Goal: Information Seeking & Learning: Learn about a topic

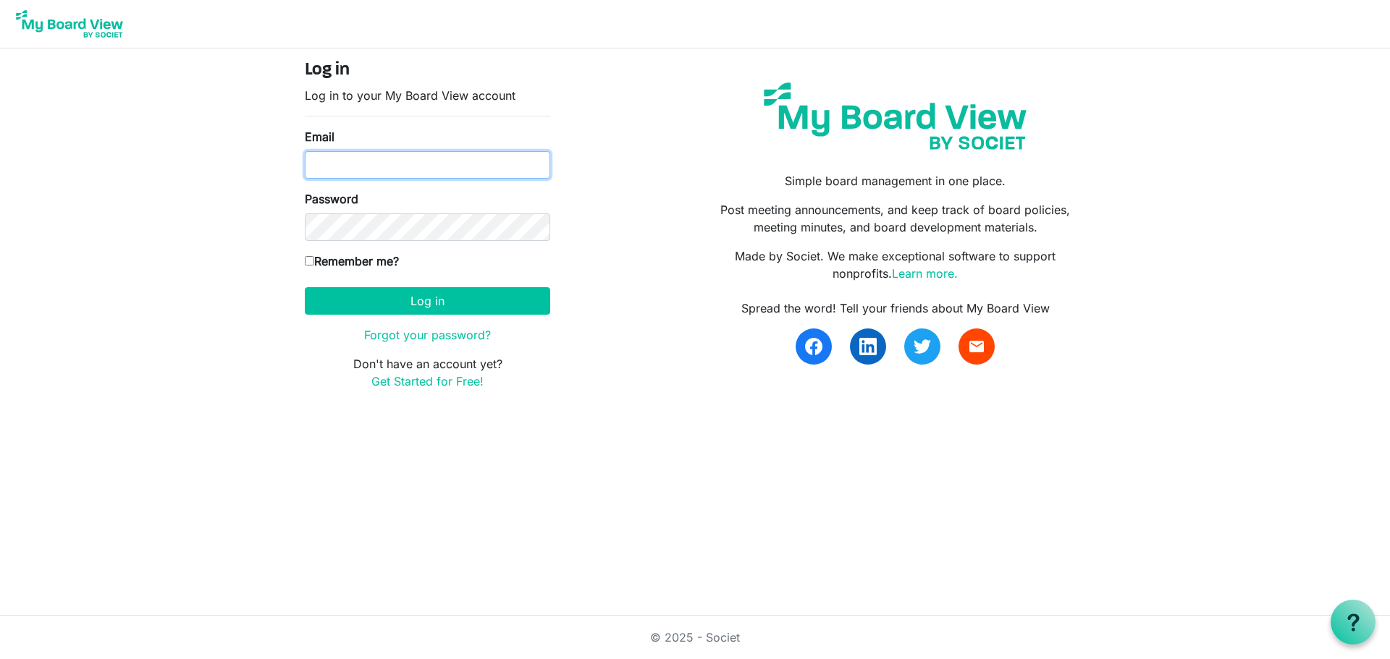
click at [340, 161] on input "Email" at bounding box center [427, 165] width 245 height 28
click at [392, 166] on input "Email" at bounding box center [427, 165] width 245 height 28
type input "director@idahofirewise.org"
click at [309, 263] on input "Remember me?" at bounding box center [309, 260] width 9 height 9
checkbox input "true"
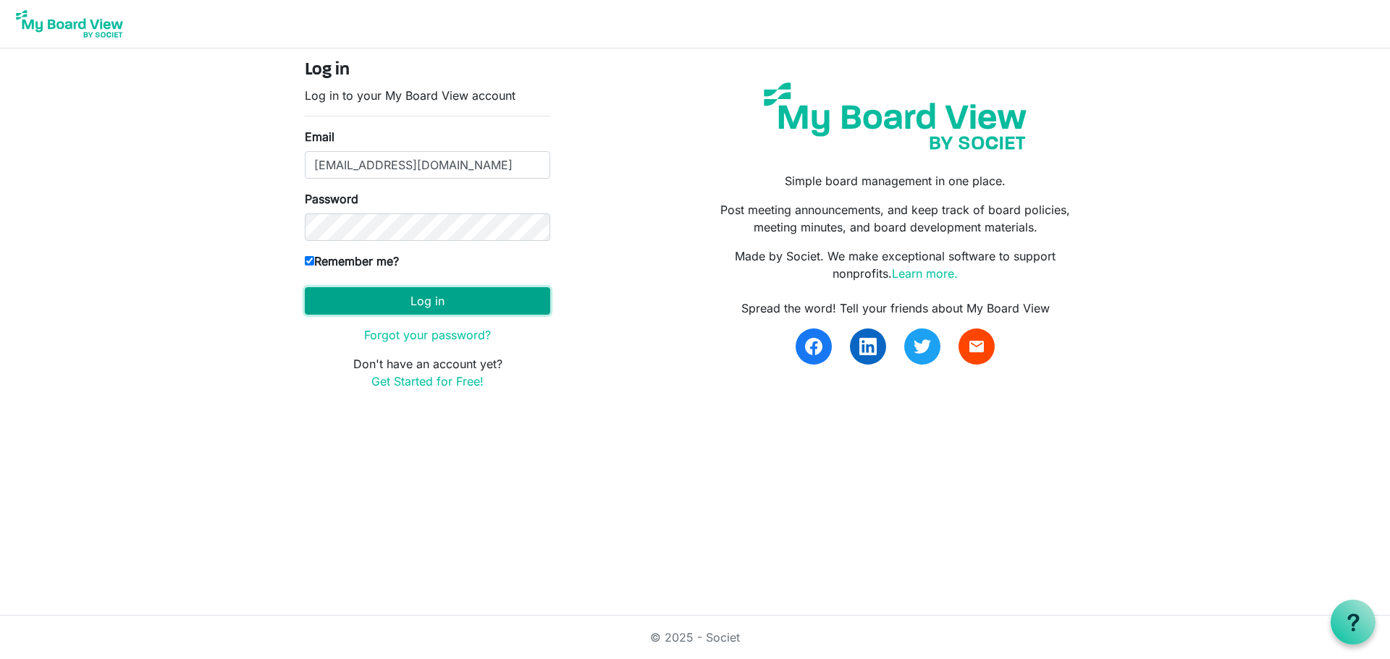
click at [397, 297] on button "Log in" at bounding box center [427, 301] width 245 height 28
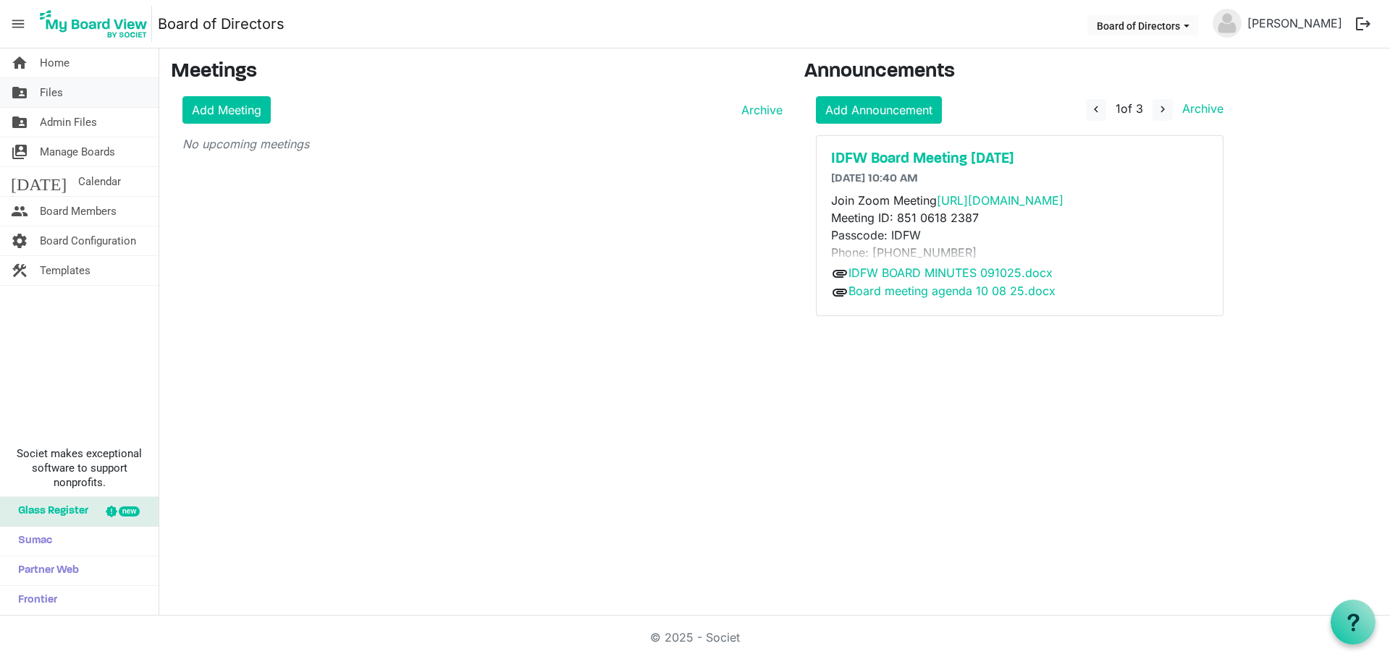
click at [47, 92] on span "Files" at bounding box center [51, 92] width 23 height 29
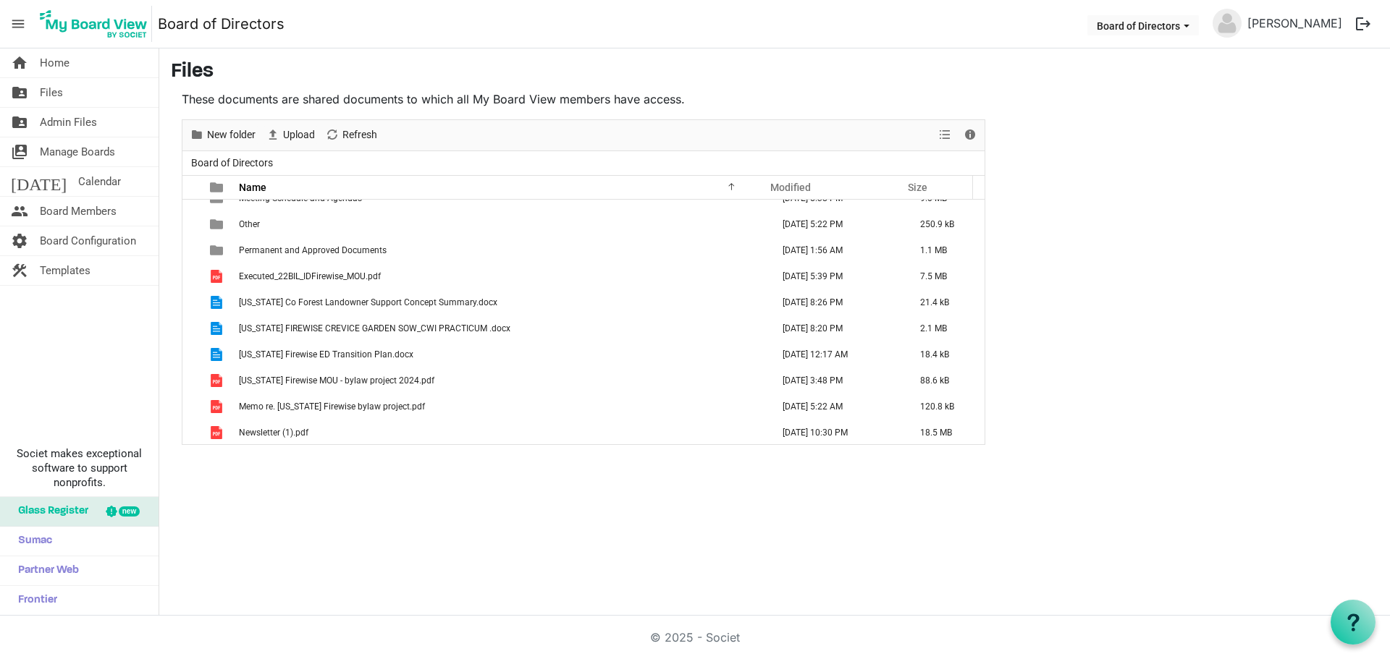
scroll to position [198, 0]
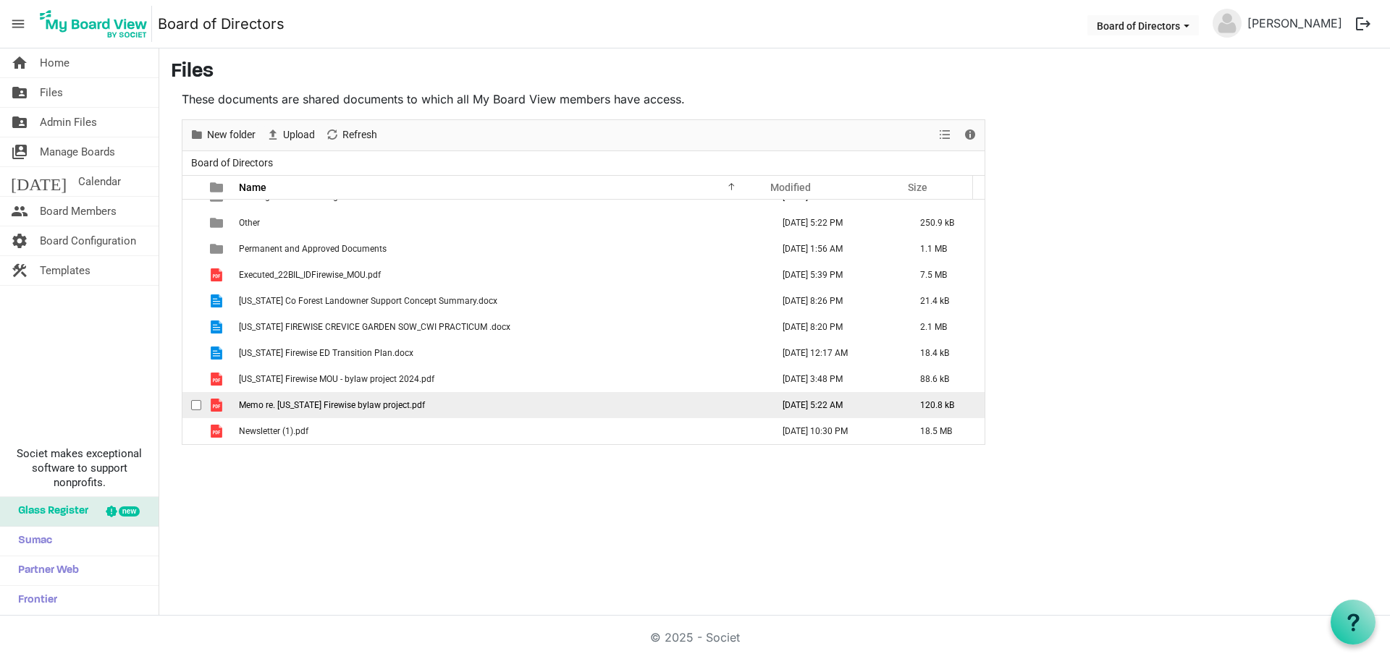
click at [307, 404] on span "Memo re. Idaho Firewise bylaw project.pdf" at bounding box center [332, 405] width 186 height 10
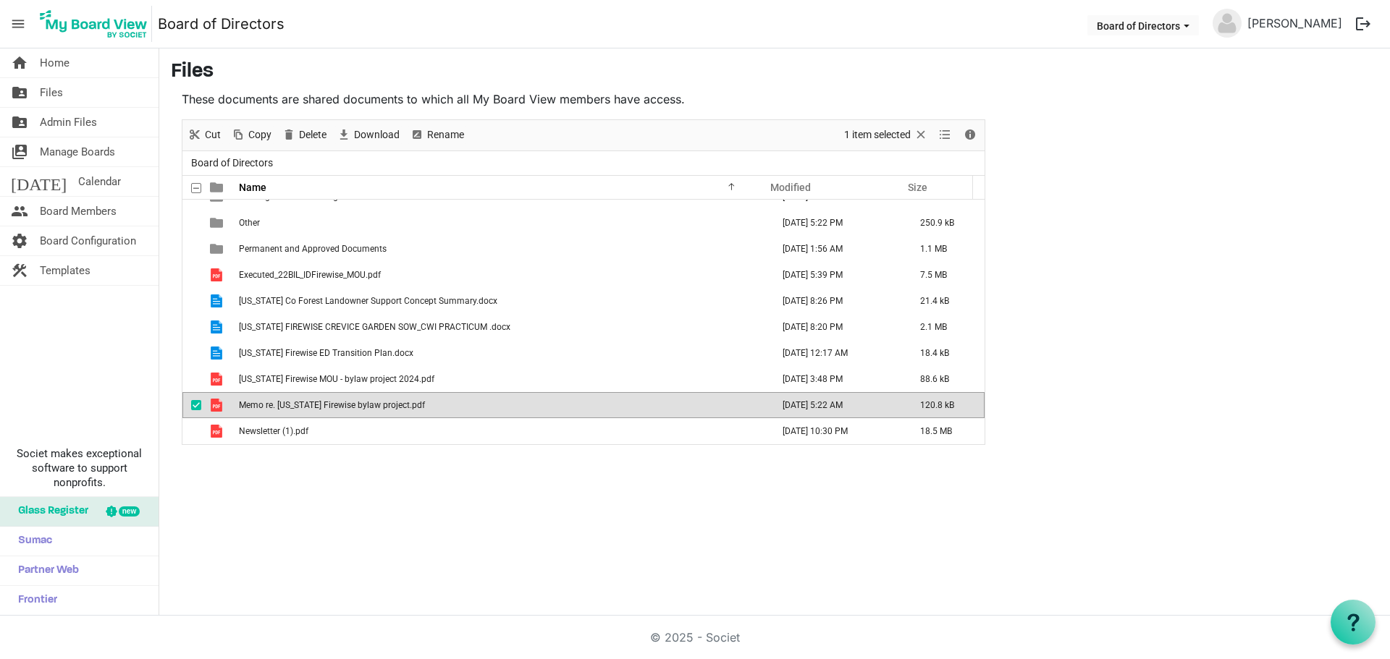
click at [307, 404] on span "Memo re. [US_STATE] Firewise bylaw project.pdf" at bounding box center [332, 405] width 186 height 10
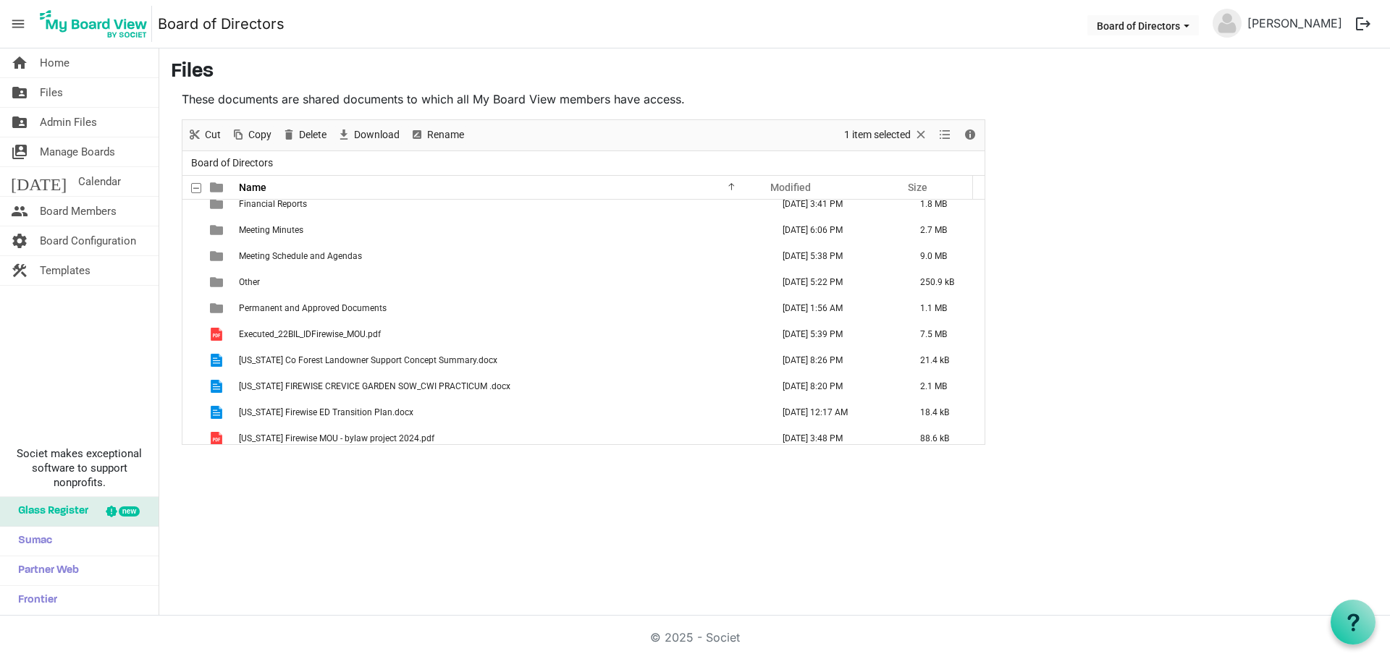
scroll to position [145, 0]
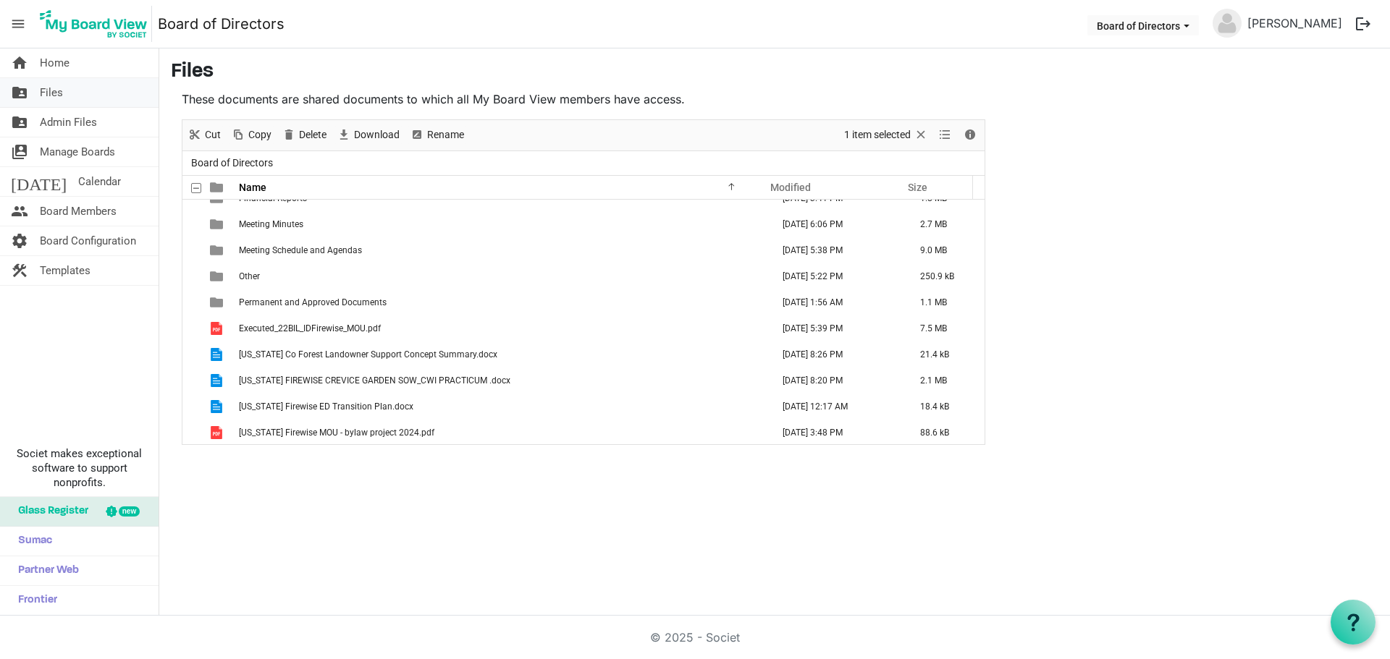
click at [55, 92] on span "Files" at bounding box center [51, 92] width 23 height 29
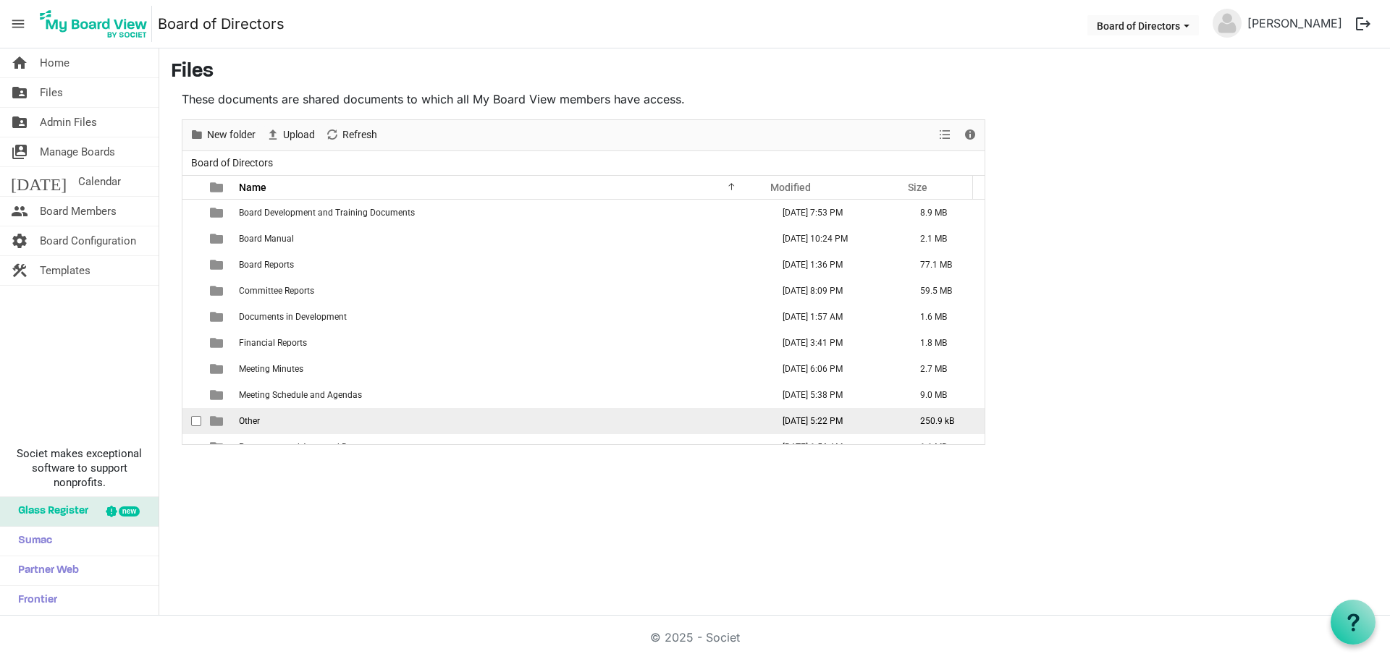
click at [248, 417] on span "Other" at bounding box center [249, 421] width 21 height 10
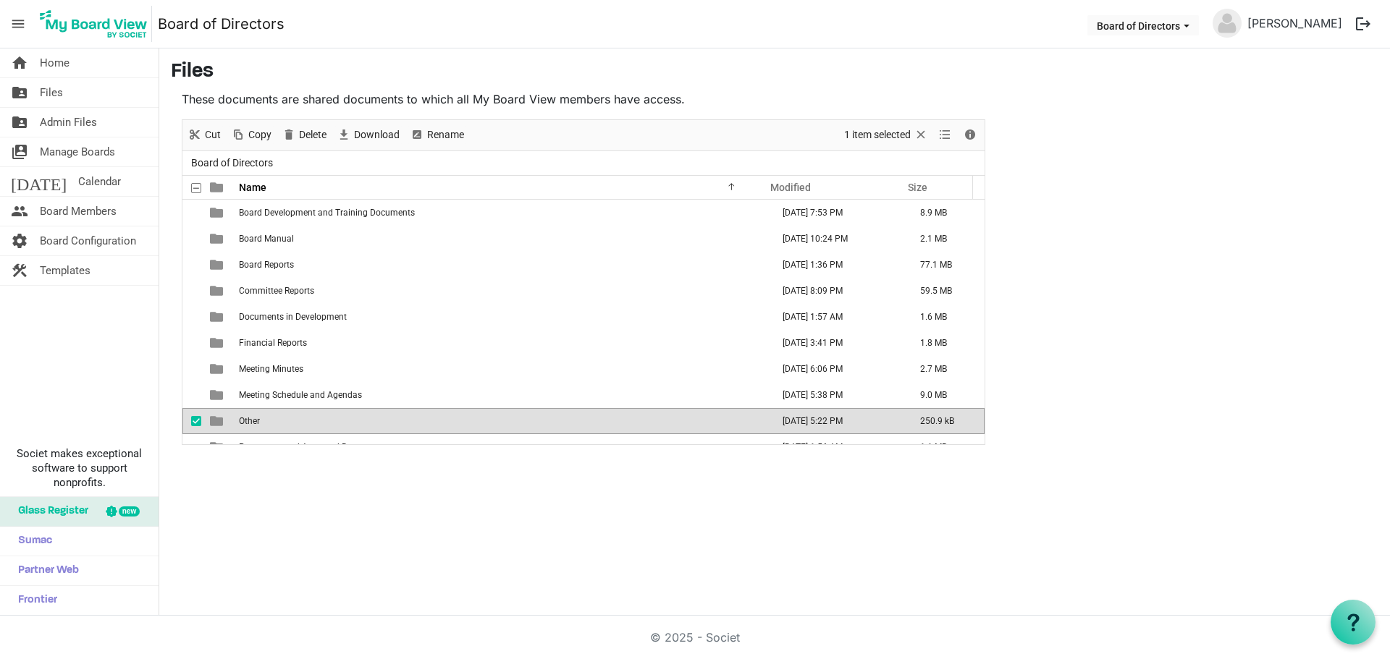
click at [248, 417] on span "Other" at bounding box center [249, 421] width 21 height 10
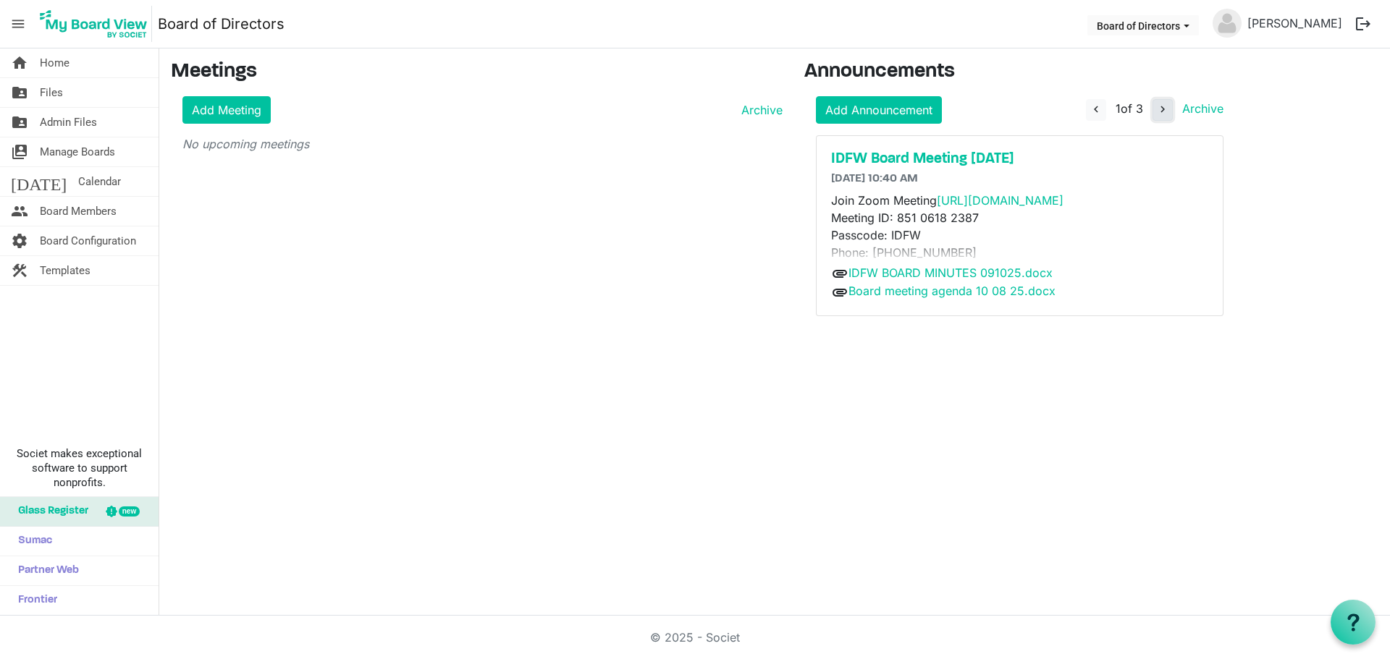
click at [1164, 109] on span "navigate_next" at bounding box center [1162, 109] width 13 height 13
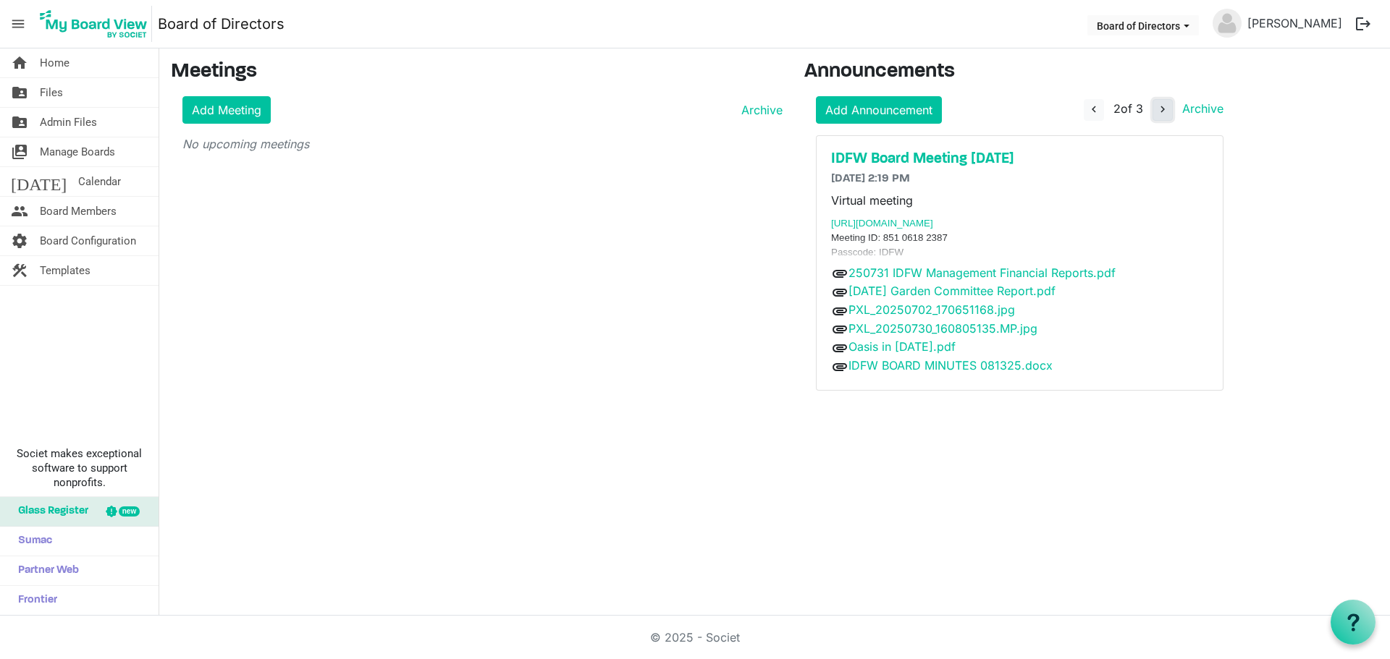
click at [1164, 109] on span "navigate_next" at bounding box center [1162, 109] width 13 height 13
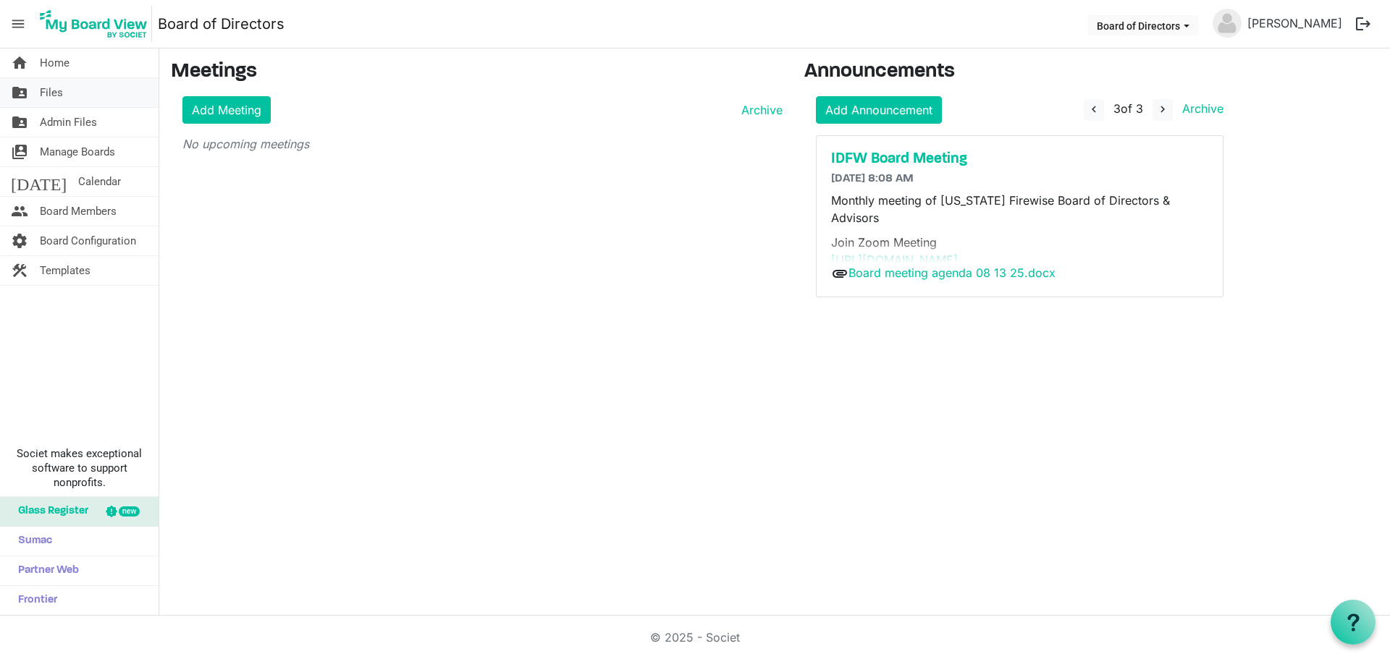
click at [56, 90] on span "Files" at bounding box center [51, 92] width 23 height 29
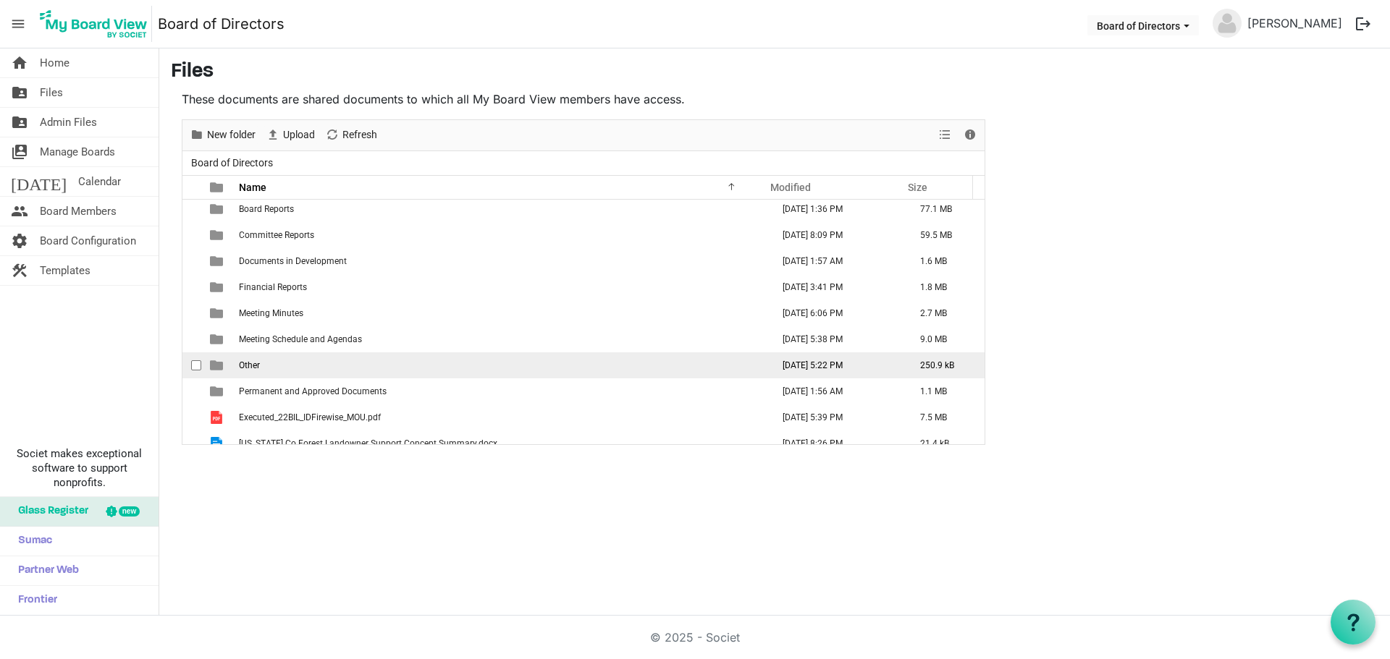
scroll to position [54, 0]
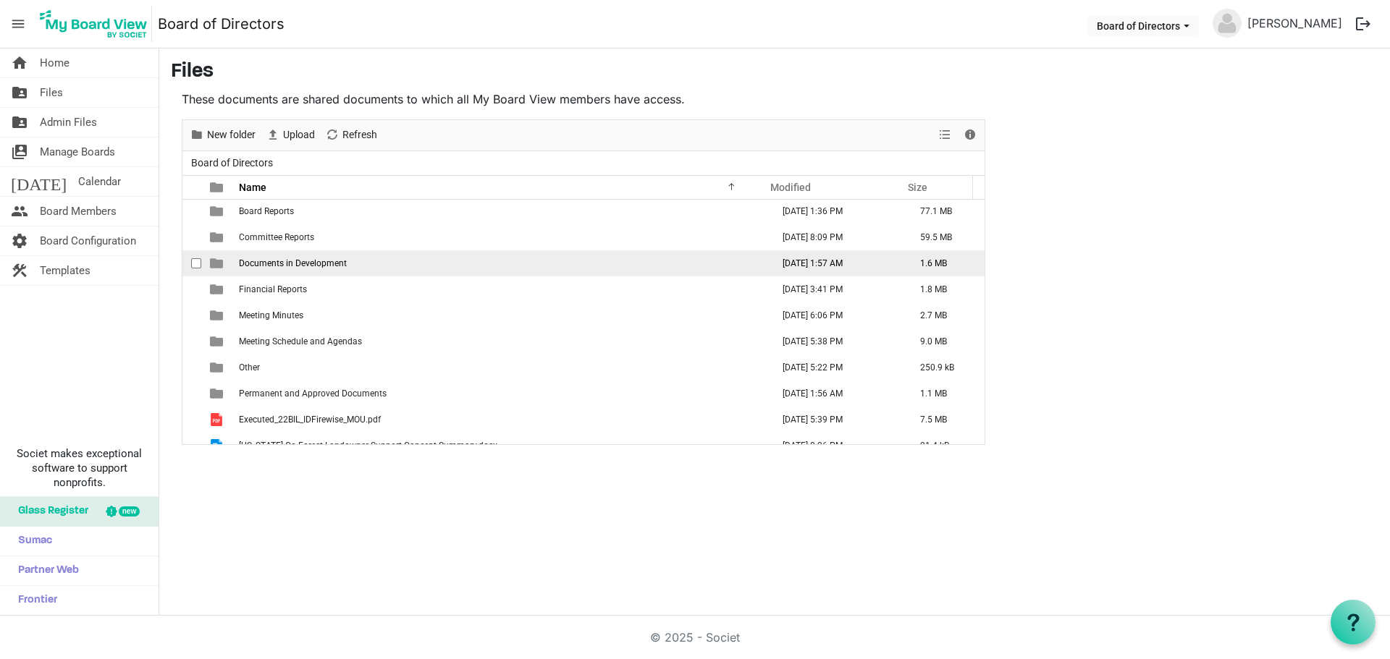
click at [264, 259] on span "Documents in Development" at bounding box center [293, 263] width 108 height 10
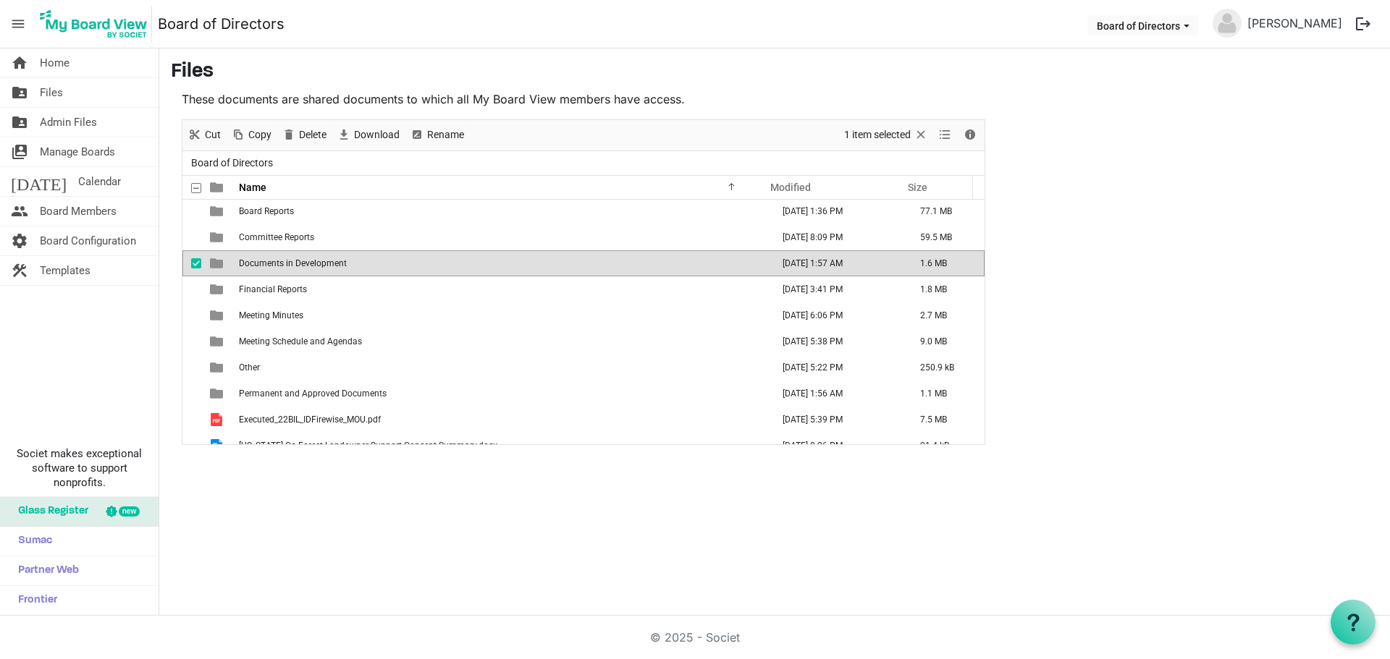
click at [264, 259] on span "Documents in Development" at bounding box center [293, 263] width 108 height 10
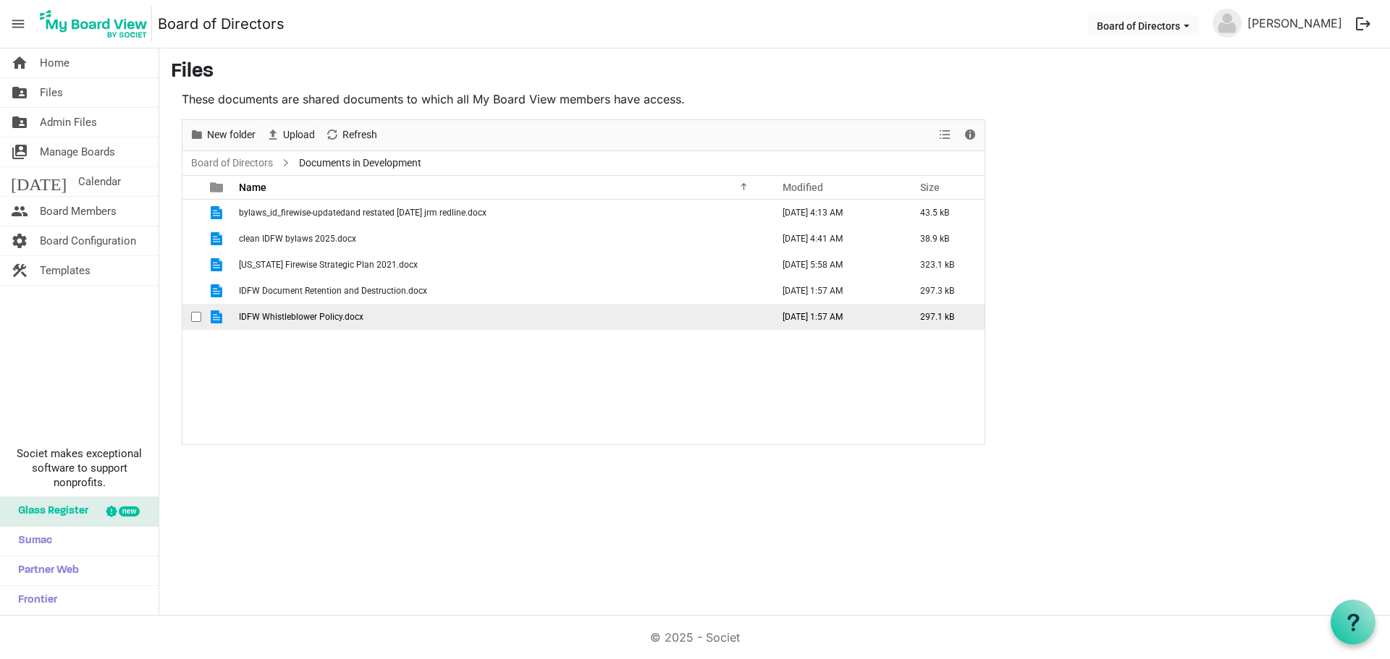
click at [277, 316] on span "IDFW Whistleblower Policy.docx" at bounding box center [301, 317] width 124 height 10
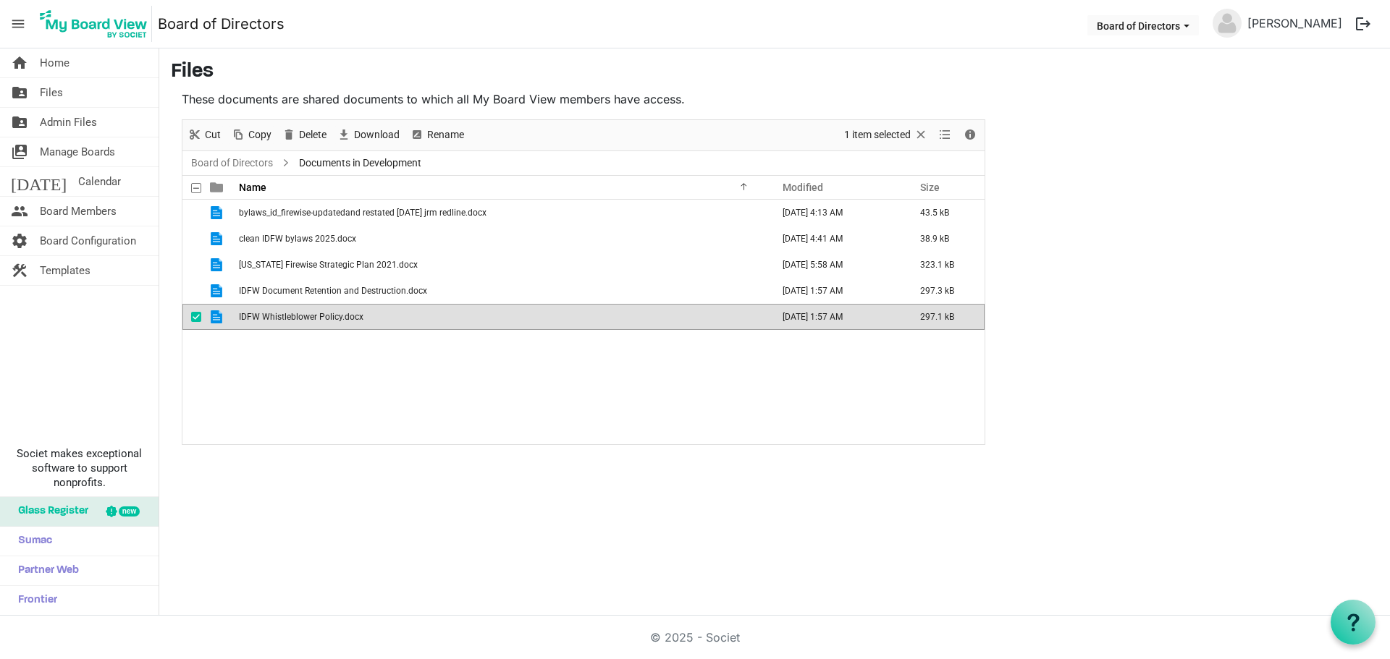
click at [277, 316] on span "IDFW Whistleblower Policy.docx" at bounding box center [301, 317] width 124 height 10
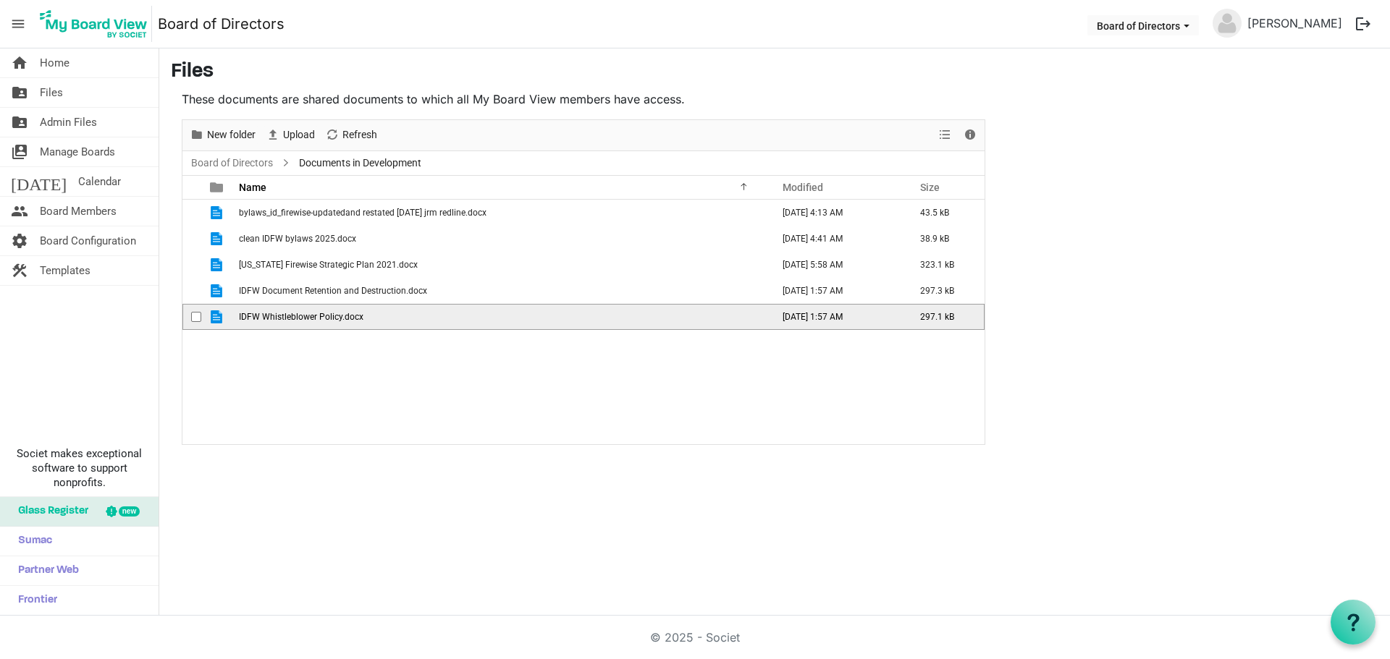
click at [277, 316] on span "IDFW Whistleblower Policy.docx" at bounding box center [301, 317] width 124 height 10
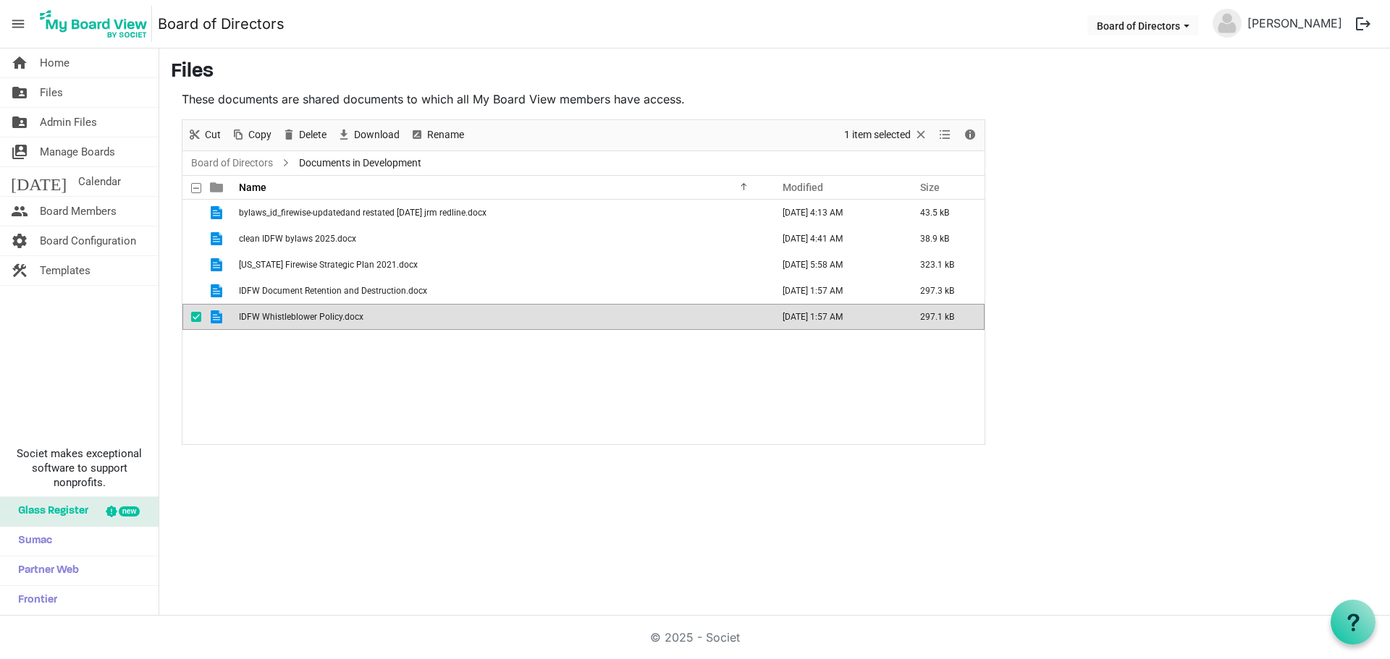
click at [277, 316] on span "IDFW Whistleblower Policy.docx" at bounding box center [301, 317] width 124 height 10
click at [307, 265] on span "Idaho Firewise Strategic Plan 2021.docx" at bounding box center [328, 265] width 179 height 10
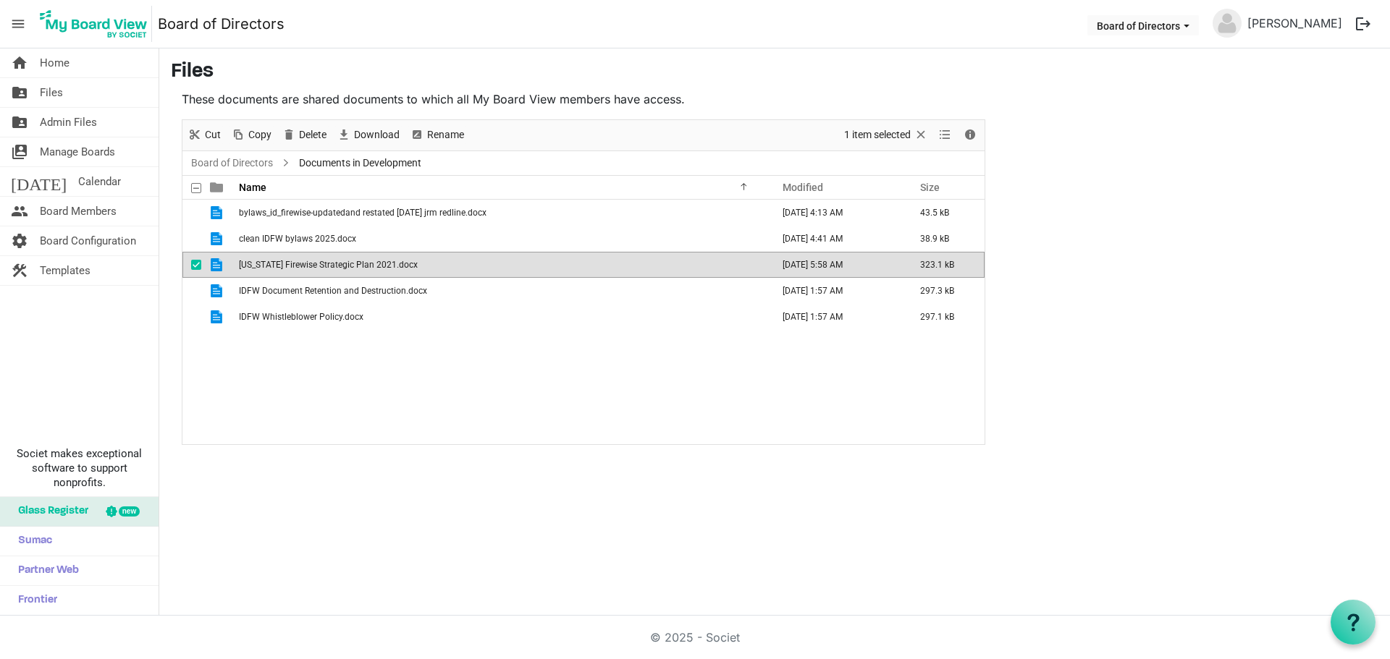
click at [308, 265] on span "Idaho Firewise Strategic Plan 2021.docx" at bounding box center [328, 265] width 179 height 10
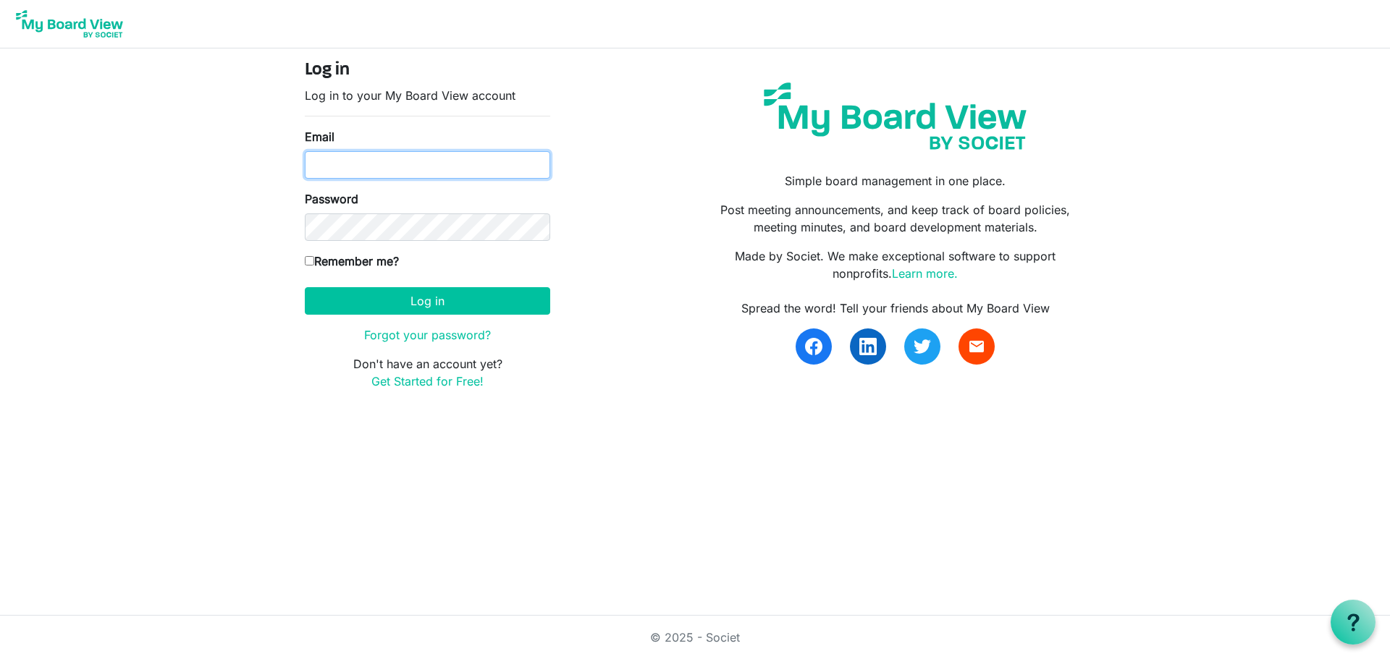
click at [408, 158] on input "Email" at bounding box center [427, 165] width 245 height 28
type input "director@idahofirewise.org"
click at [308, 258] on input "Remember me?" at bounding box center [309, 260] width 9 height 9
checkbox input "true"
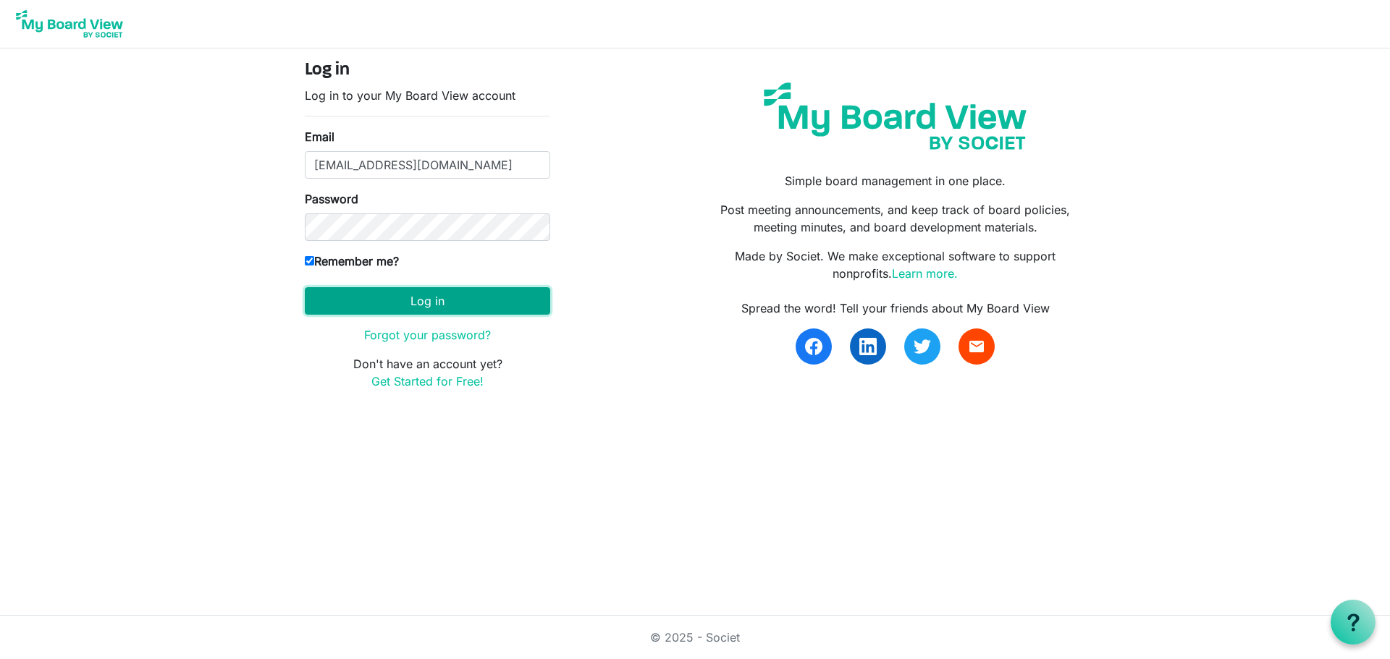
click at [431, 294] on button "Log in" at bounding box center [427, 301] width 245 height 28
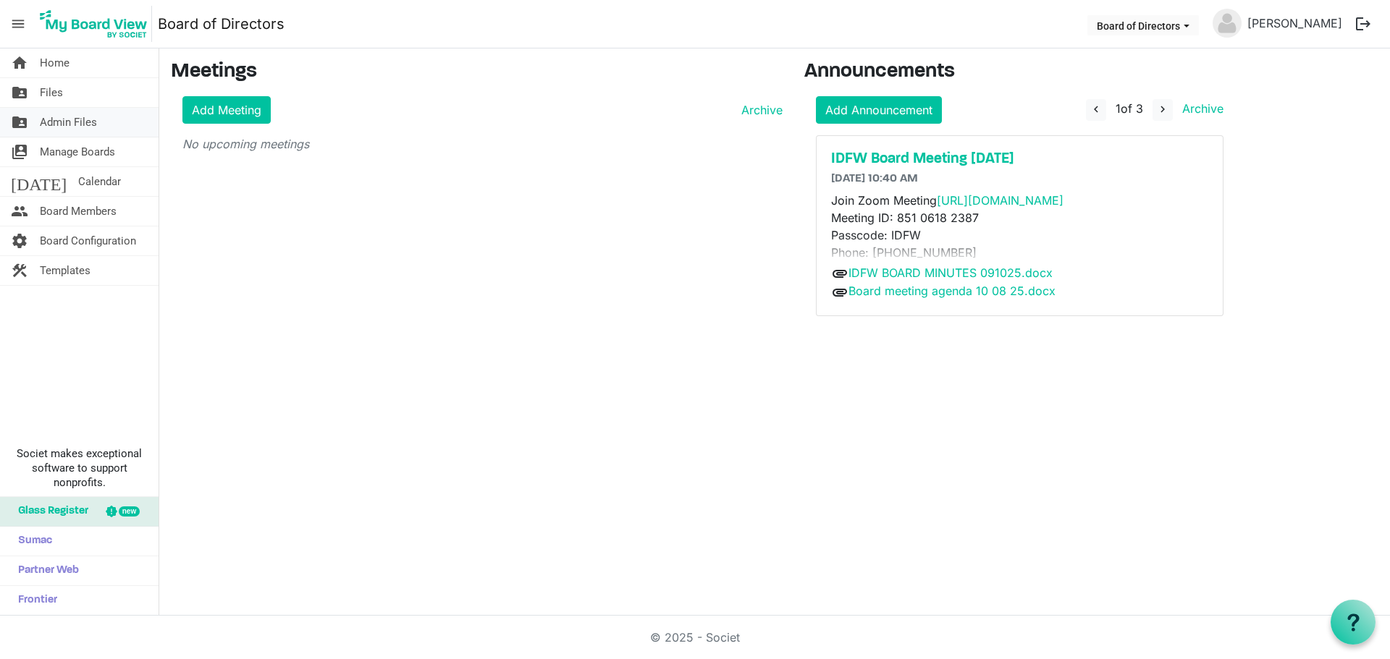
click at [90, 122] on span "Admin Files" at bounding box center [68, 122] width 57 height 29
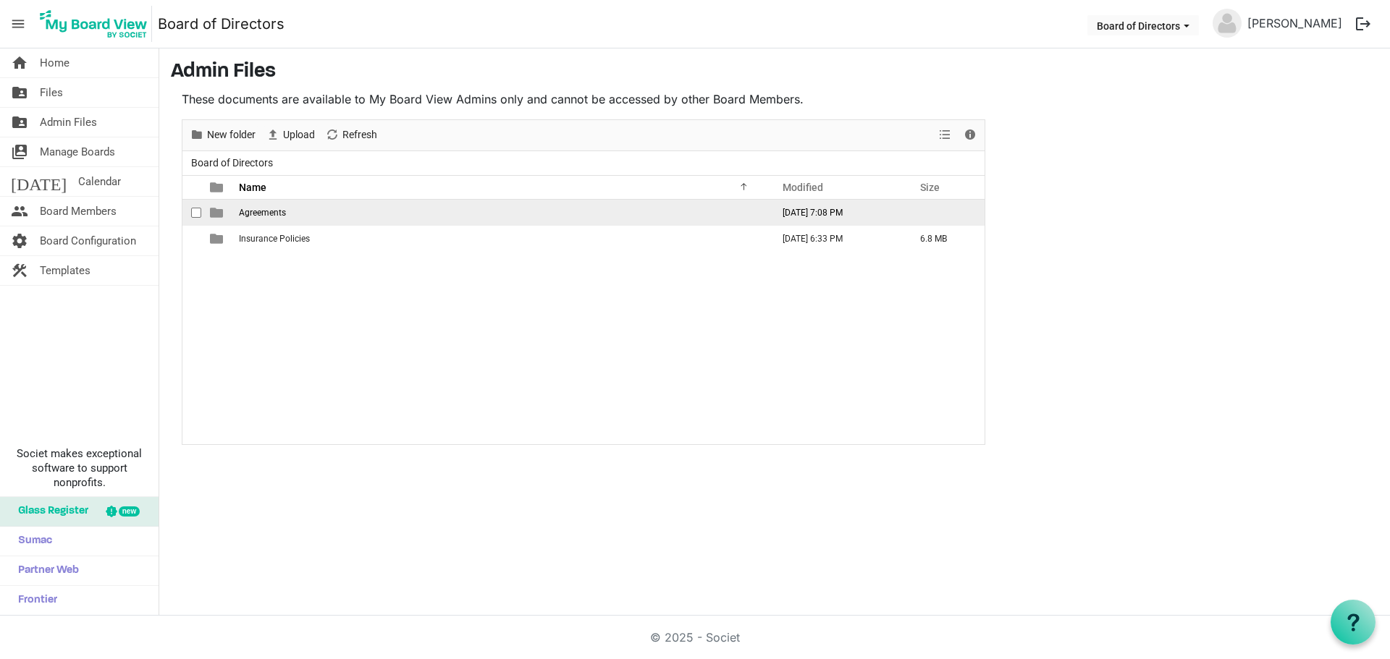
click at [257, 213] on span "Agreements" at bounding box center [262, 213] width 47 height 10
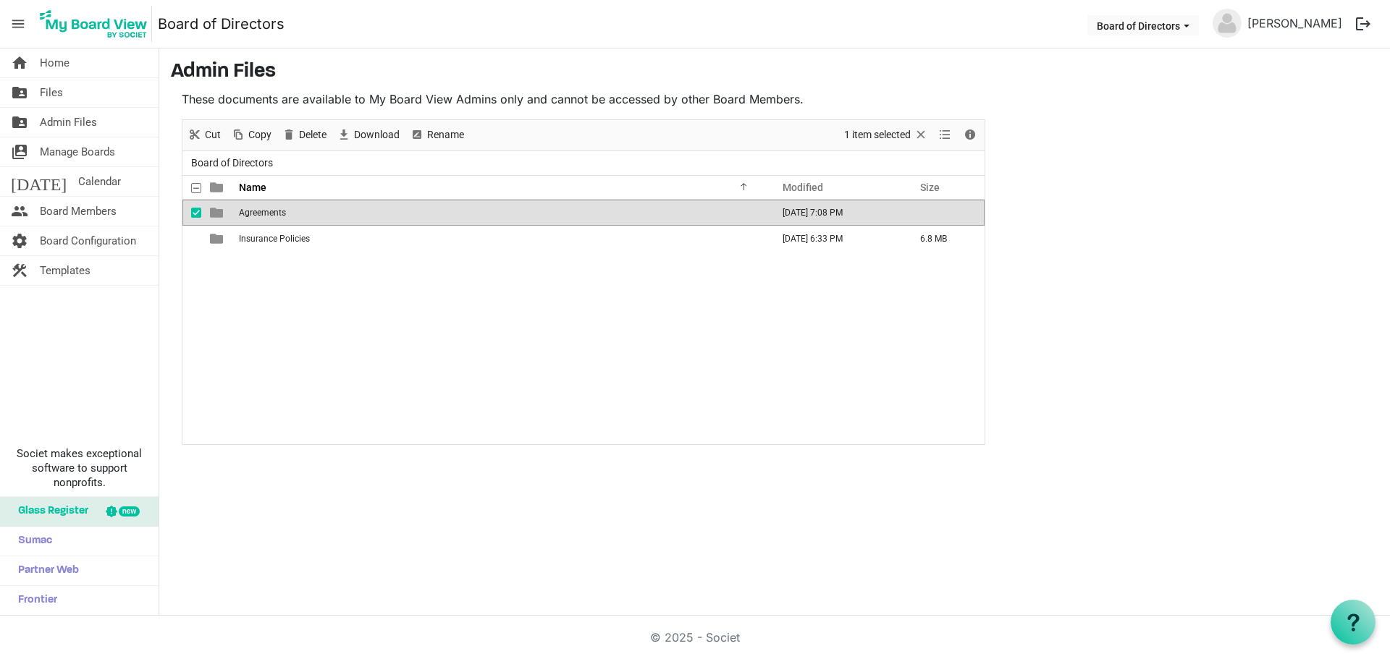
click at [257, 213] on span "Agreements" at bounding box center [262, 213] width 47 height 10
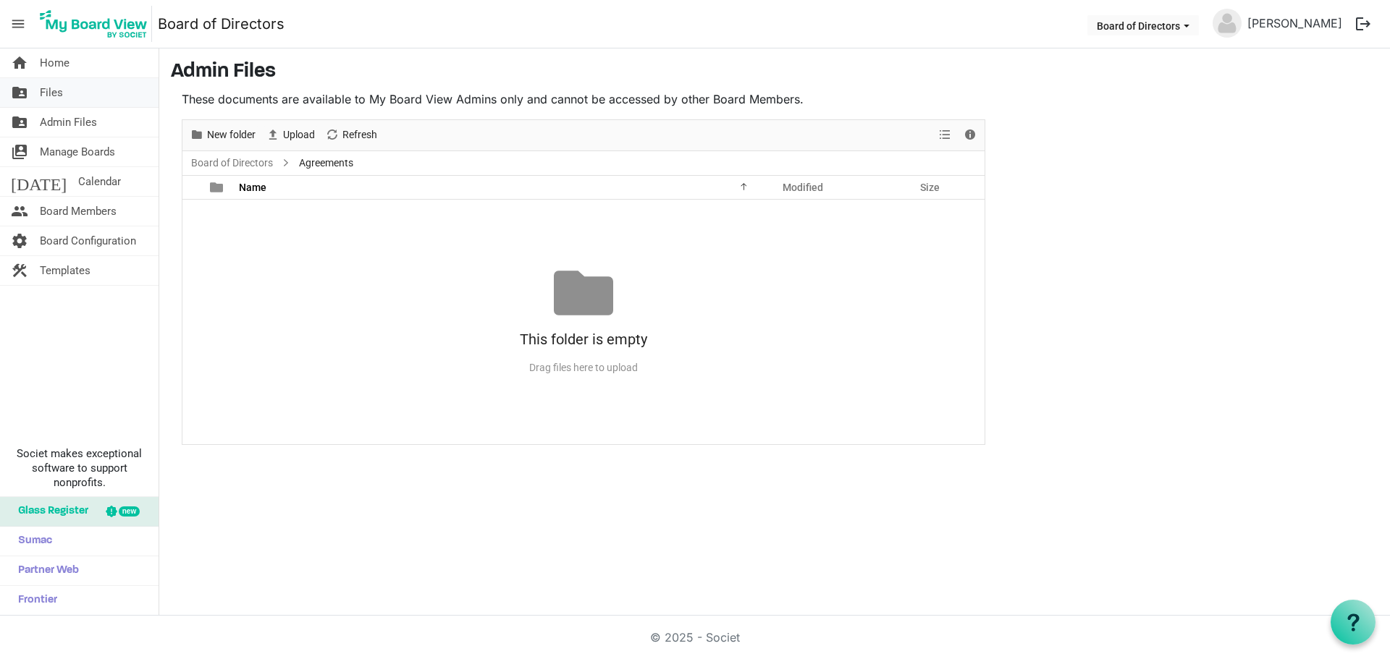
click at [57, 94] on span "Files" at bounding box center [51, 92] width 23 height 29
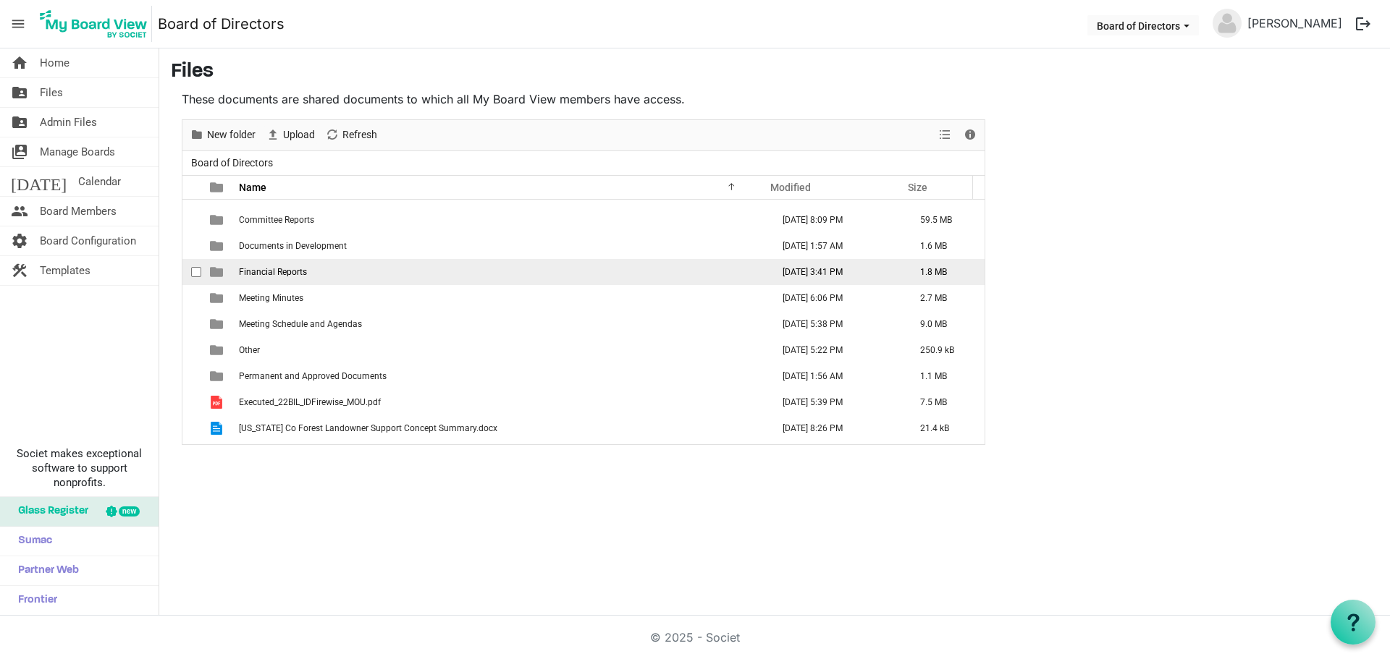
scroll to position [72, 0]
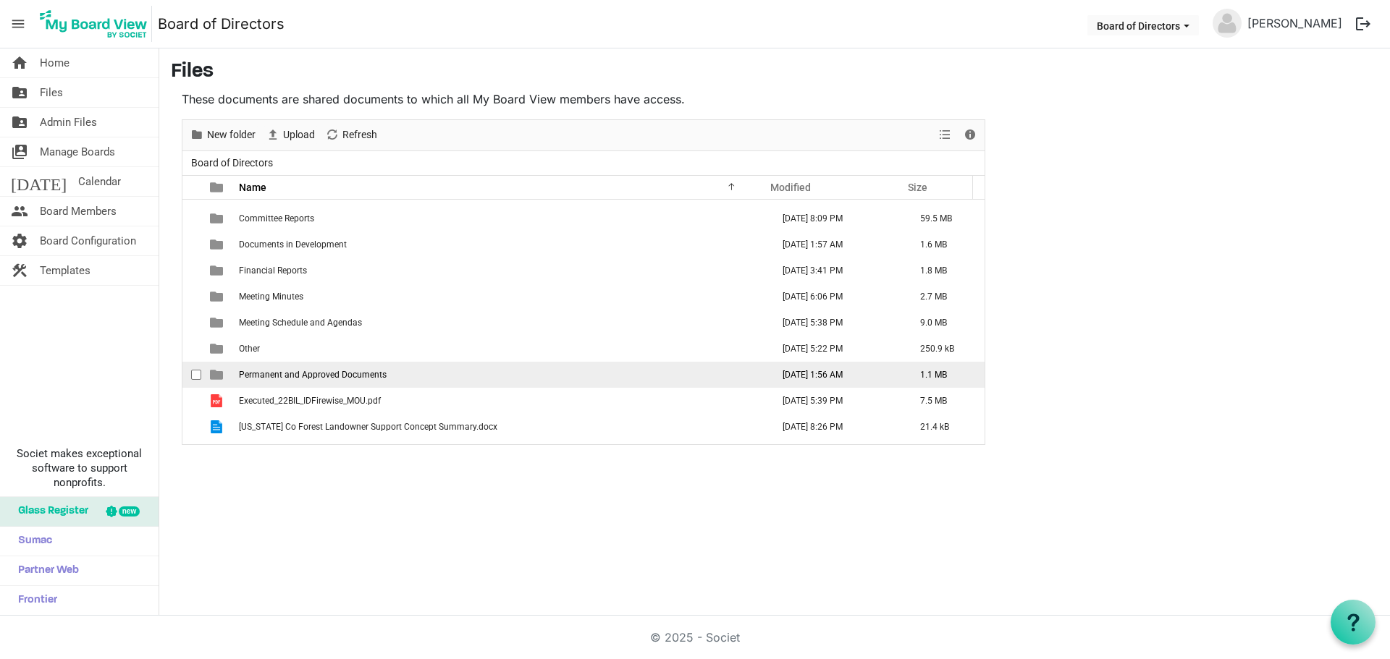
click at [311, 374] on span "Permanent and Approved Documents" at bounding box center [313, 375] width 148 height 10
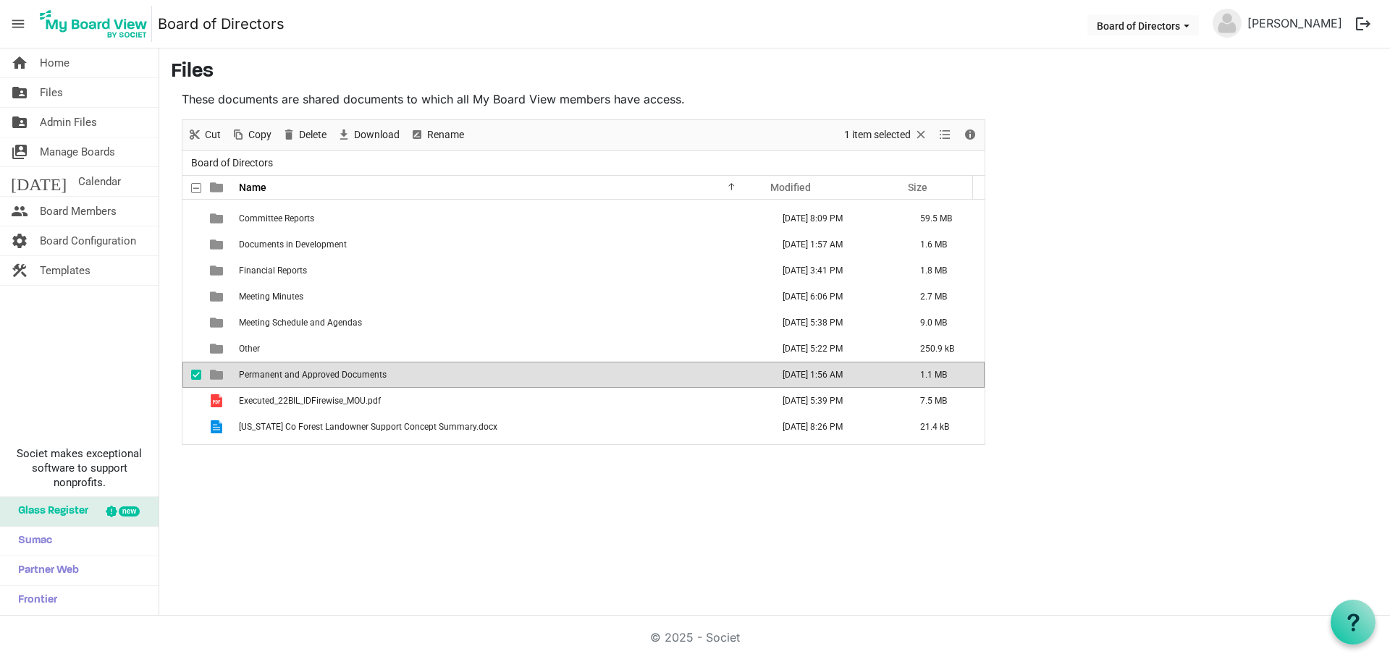
click at [311, 374] on span "Permanent and Approved Documents" at bounding box center [313, 375] width 148 height 10
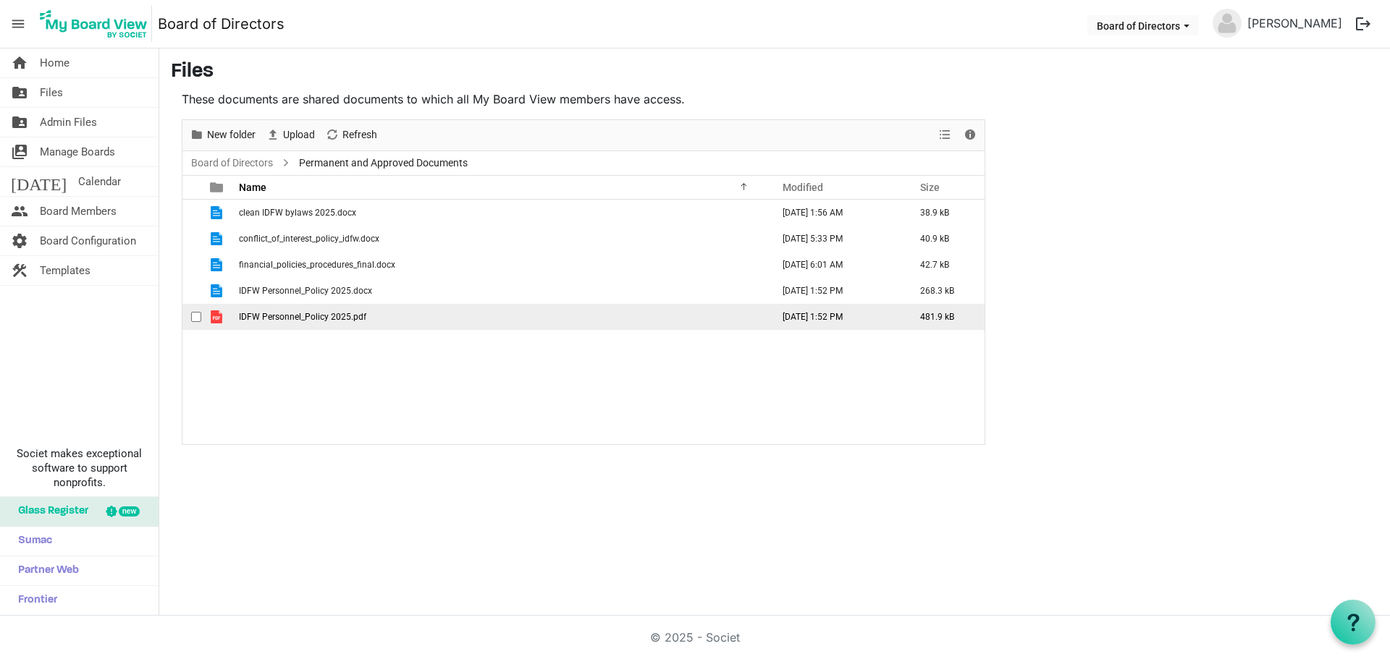
click at [281, 316] on span "IDFW Personnel_Policy 2025.pdf" at bounding box center [302, 317] width 127 height 10
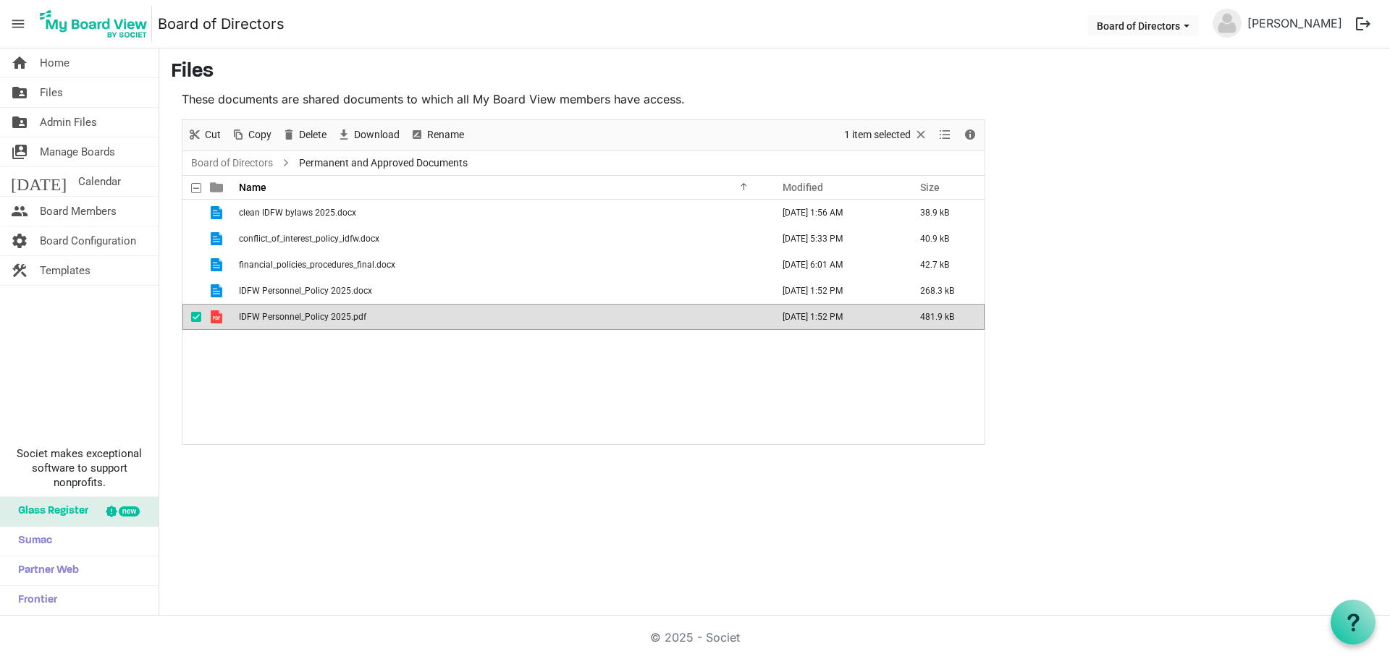
click at [281, 316] on span "IDFW Personnel_Policy 2025.pdf" at bounding box center [302, 317] width 127 height 10
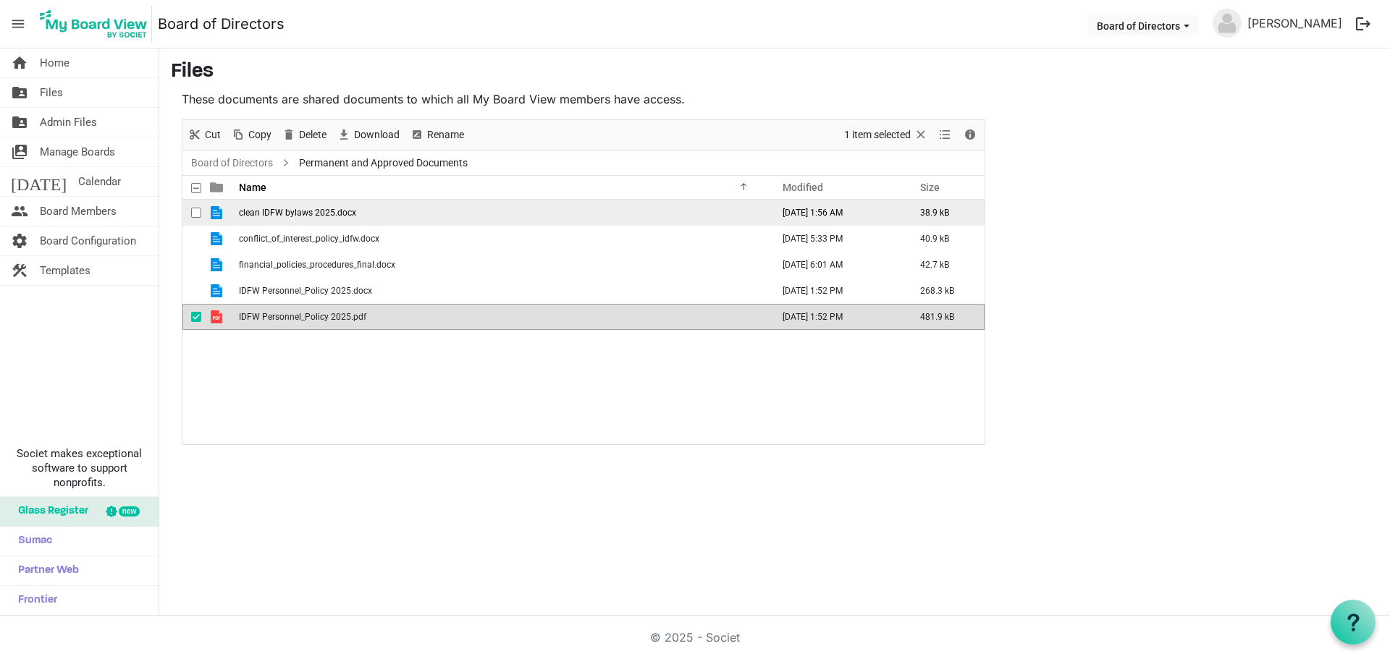
click at [293, 215] on span "clean IDFW bylaws 2025.docx" at bounding box center [297, 213] width 117 height 10
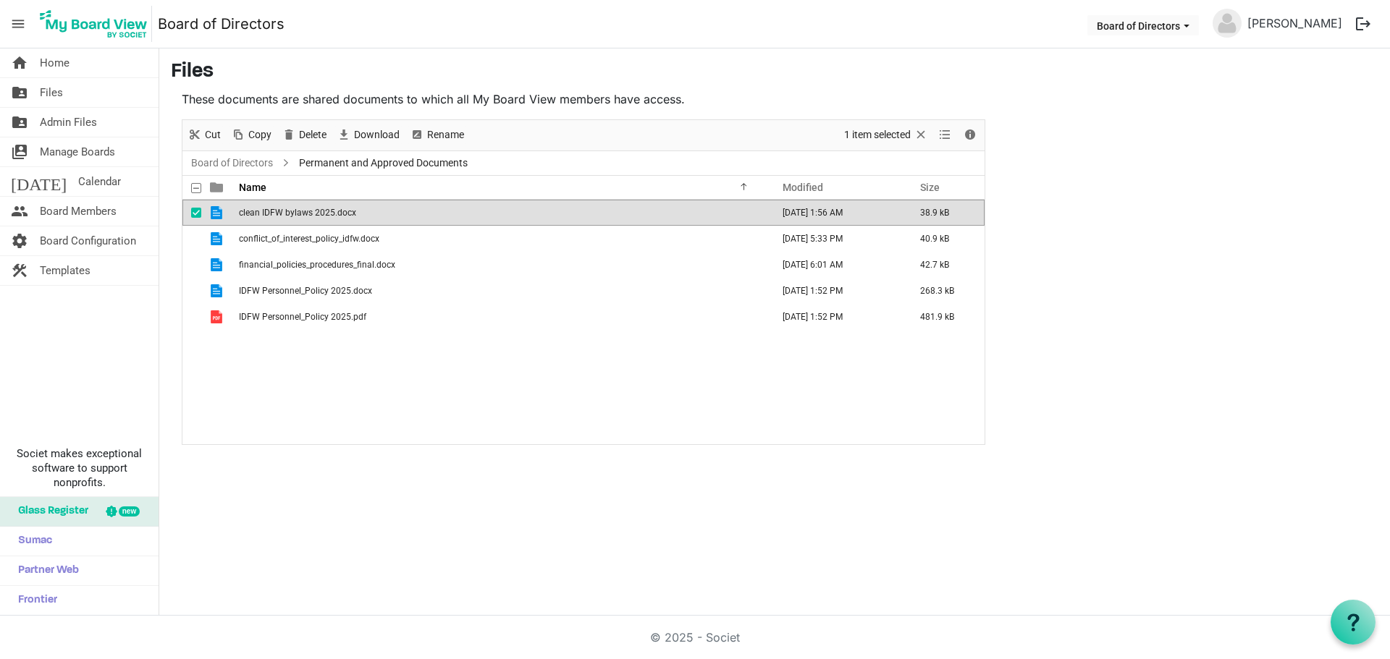
click at [294, 215] on span "clean IDFW bylaws 2025.docx" at bounding box center [297, 213] width 117 height 10
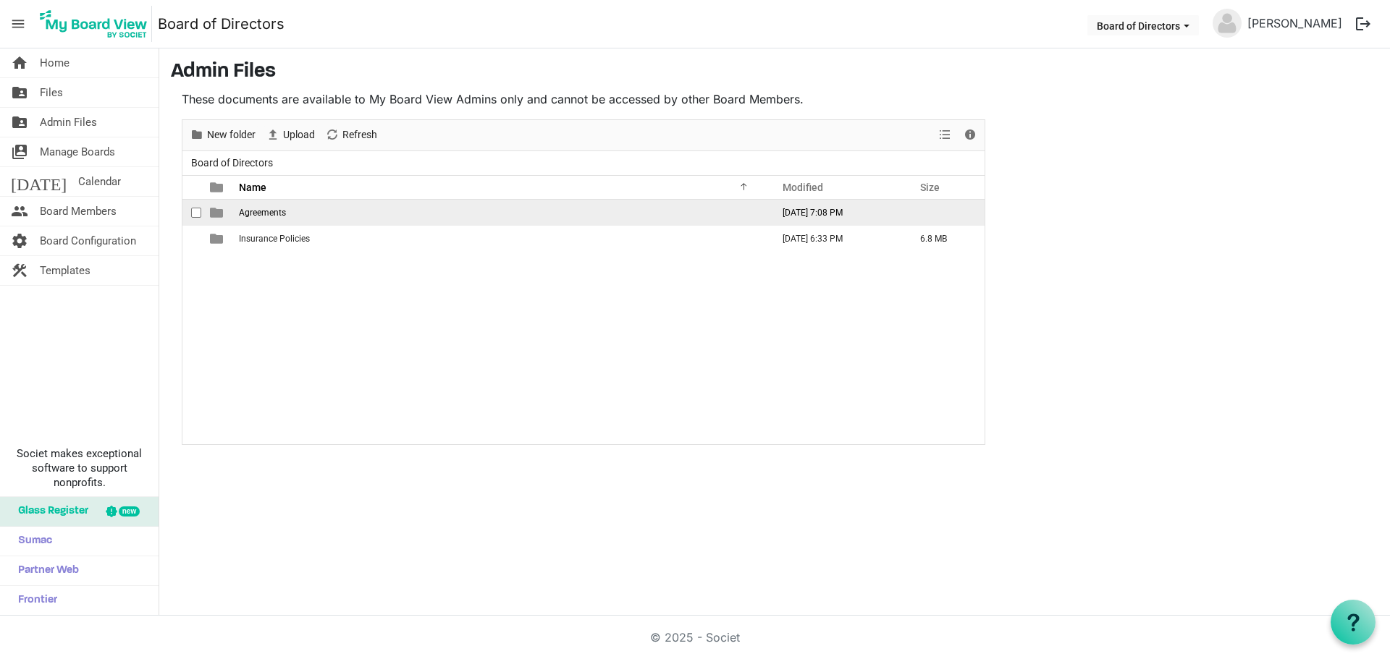
click at [262, 215] on span "Agreements" at bounding box center [262, 213] width 47 height 10
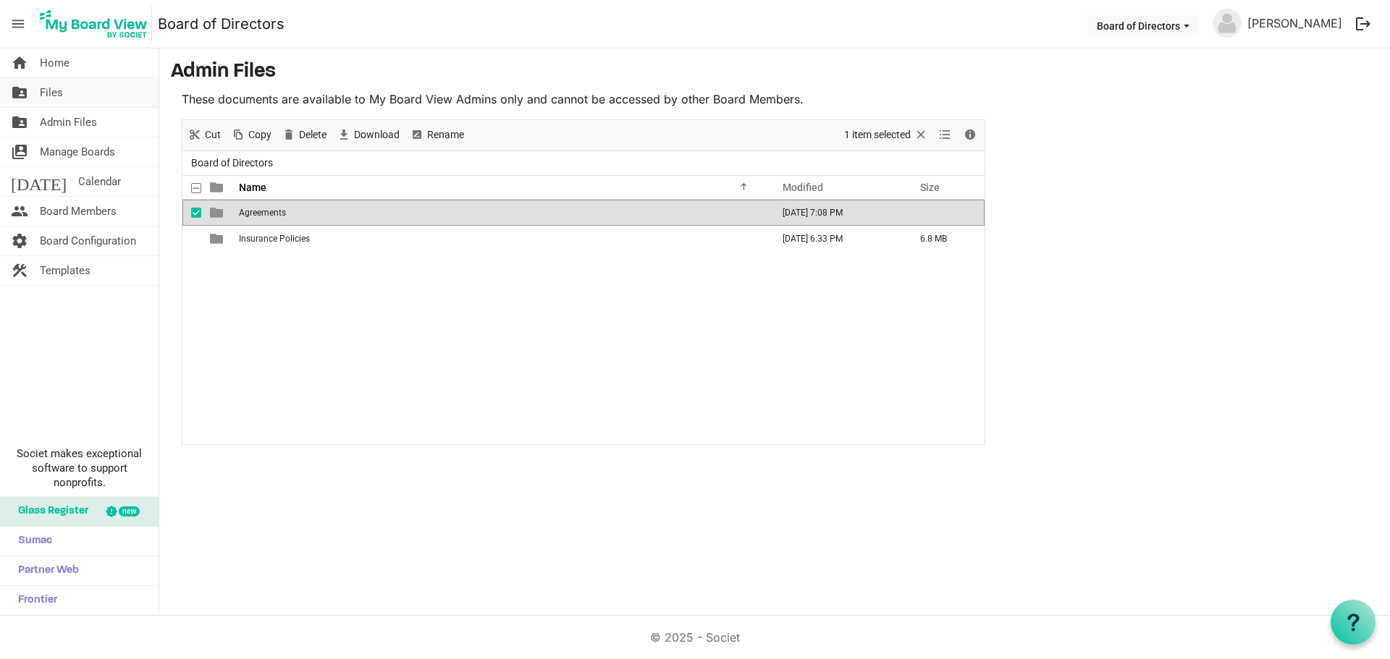
click at [43, 93] on span "Files" at bounding box center [51, 92] width 23 height 29
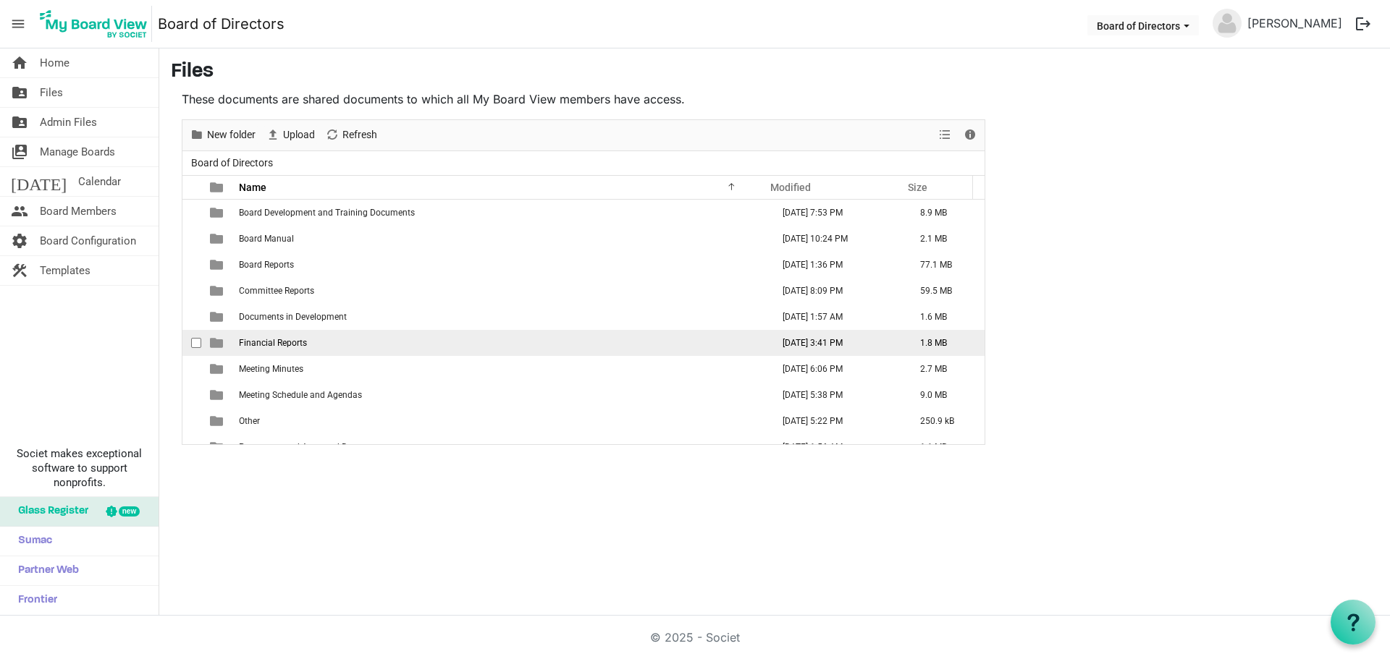
click at [294, 341] on span "Financial Reports" at bounding box center [273, 343] width 68 height 10
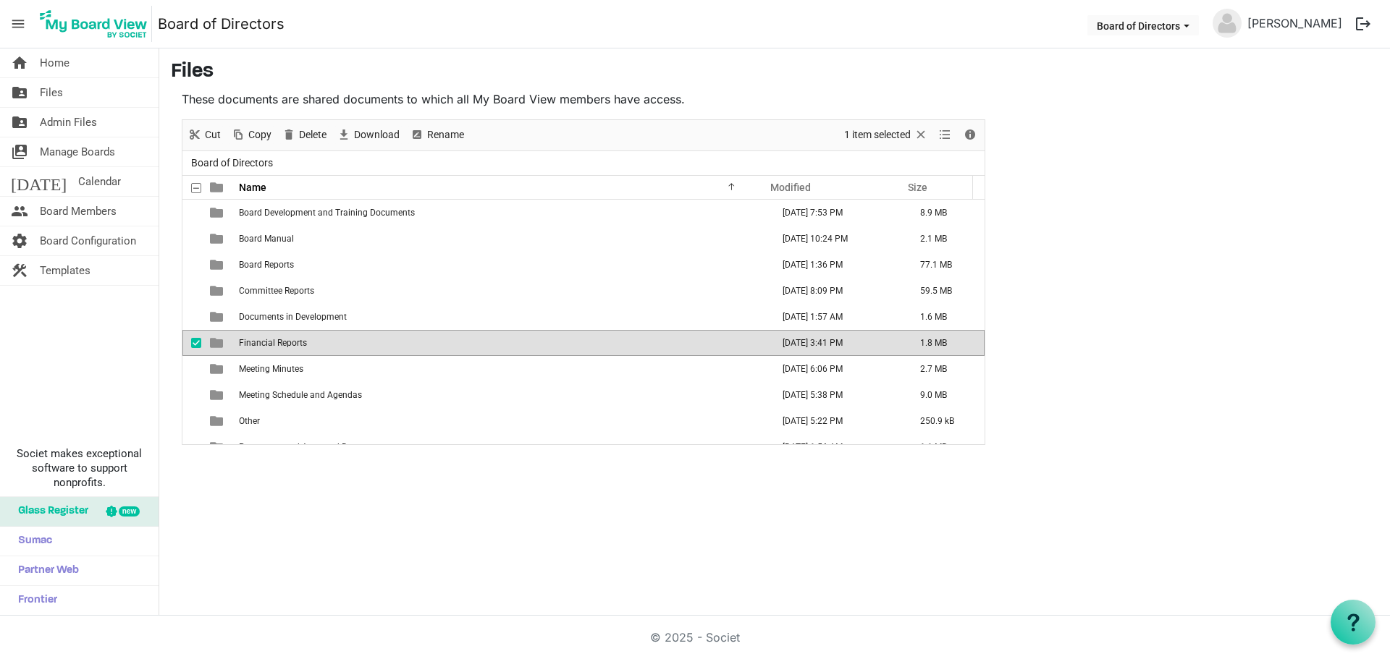
click at [294, 341] on span "Financial Reports" at bounding box center [273, 343] width 68 height 10
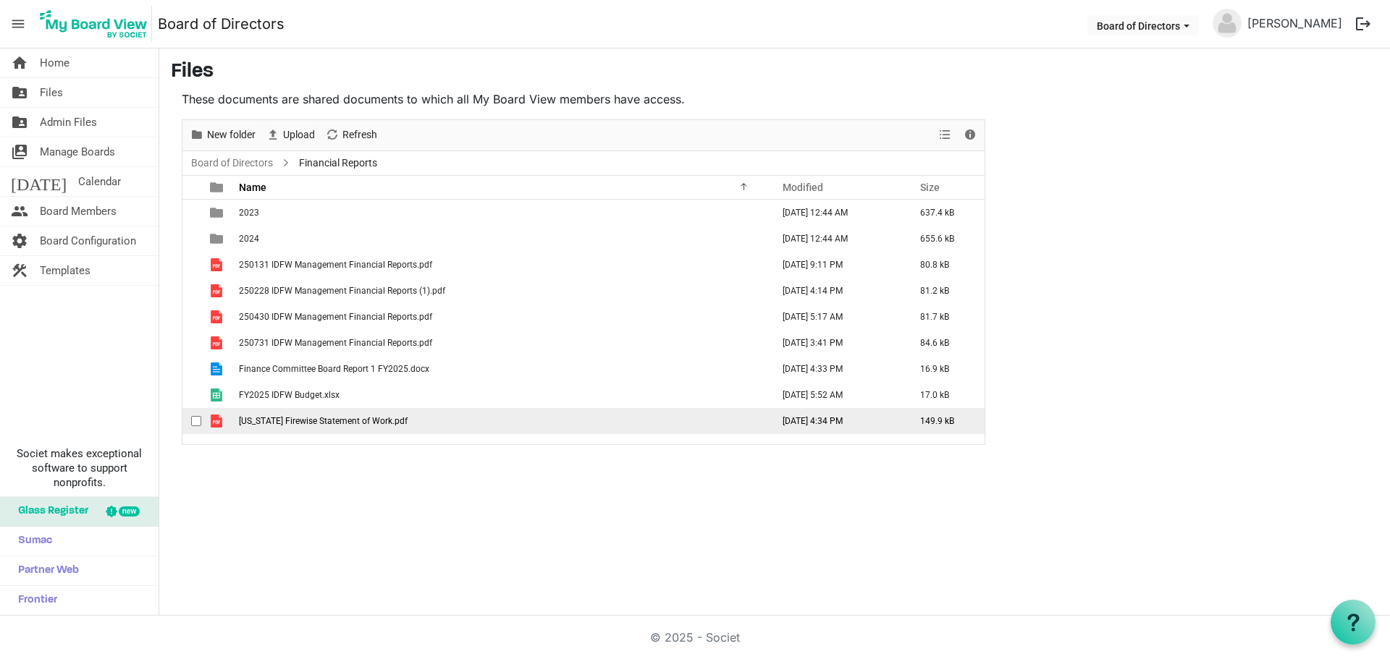
click at [306, 421] on span "Idaho Firewise Statement of Work.pdf" at bounding box center [323, 421] width 169 height 10
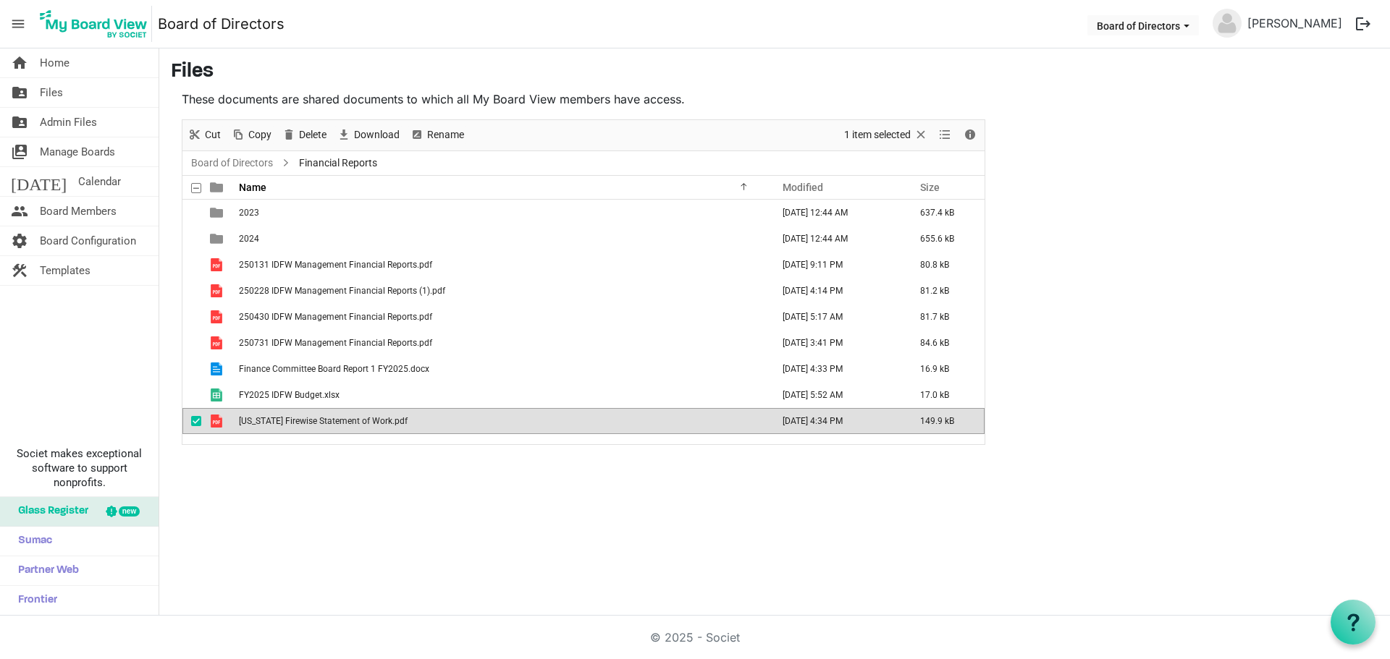
click at [306, 421] on span "Idaho Firewise Statement of Work.pdf" at bounding box center [323, 421] width 169 height 10
click at [43, 93] on span "Files" at bounding box center [51, 92] width 23 height 29
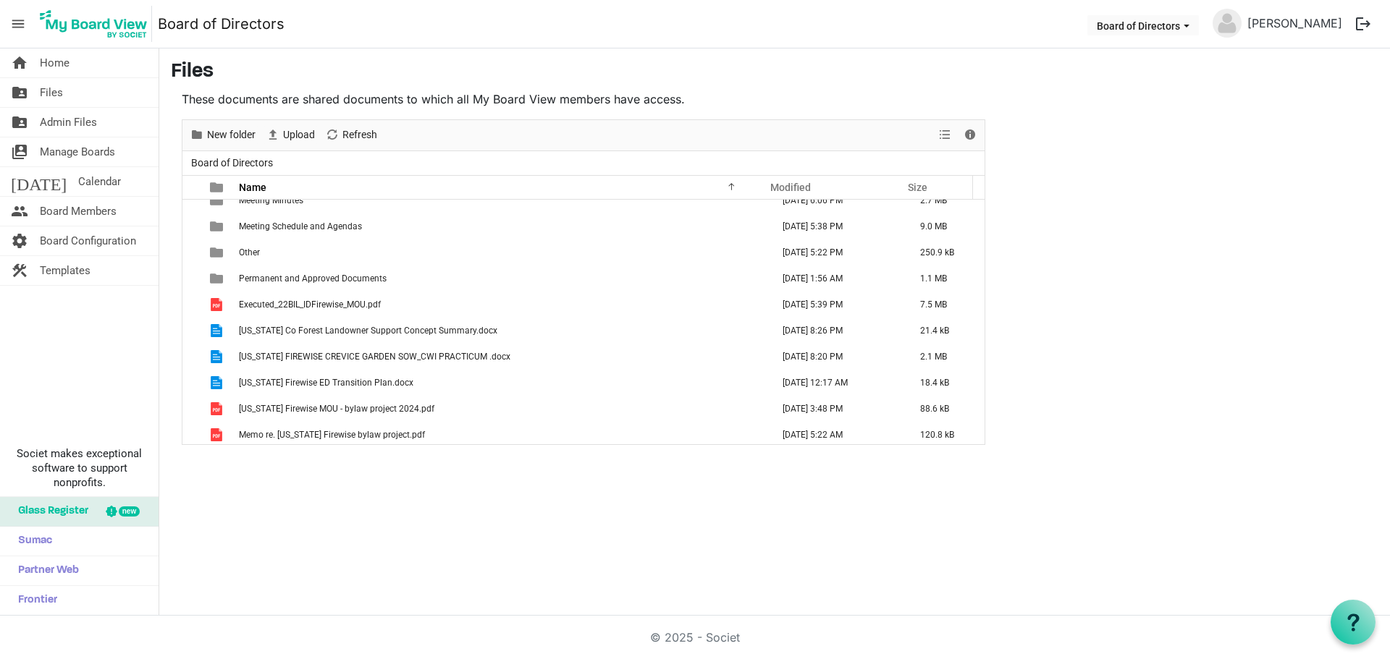
scroll to position [198, 0]
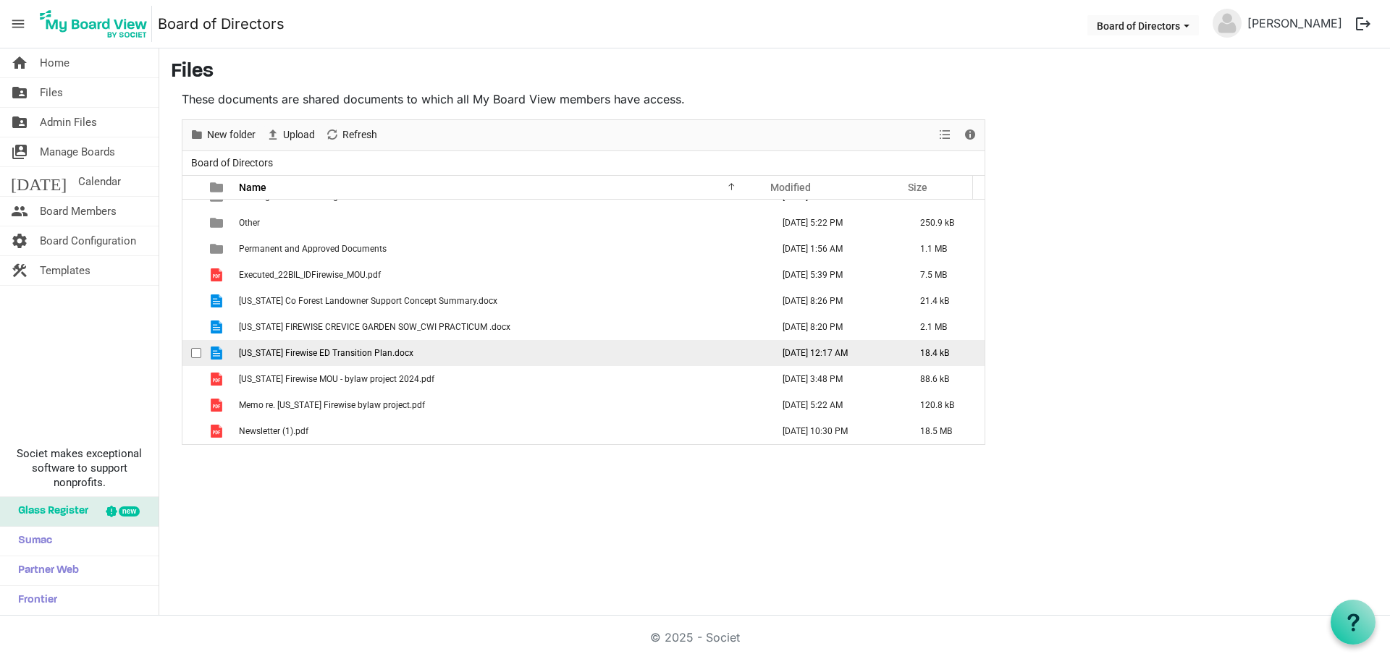
click at [287, 355] on span "[US_STATE] Firewise ED Transition Plan.docx" at bounding box center [326, 353] width 174 height 10
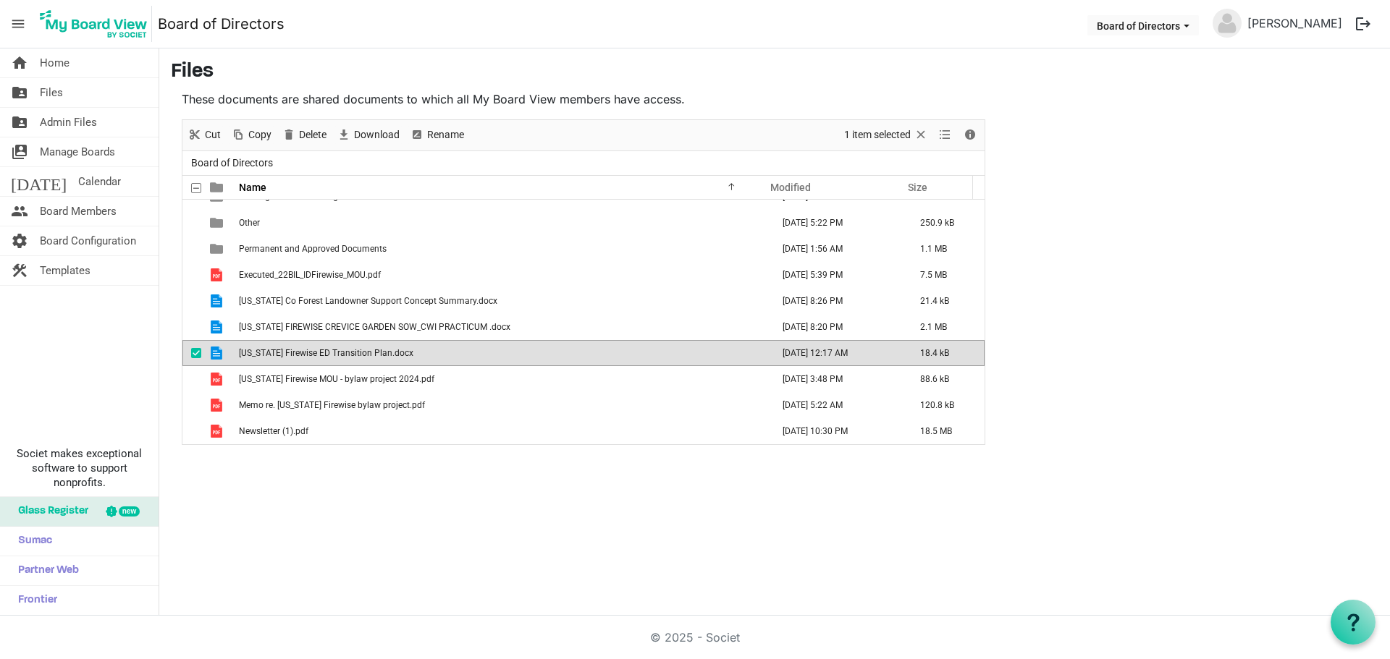
click at [287, 355] on span "[US_STATE] Firewise ED Transition Plan.docx" at bounding box center [326, 353] width 174 height 10
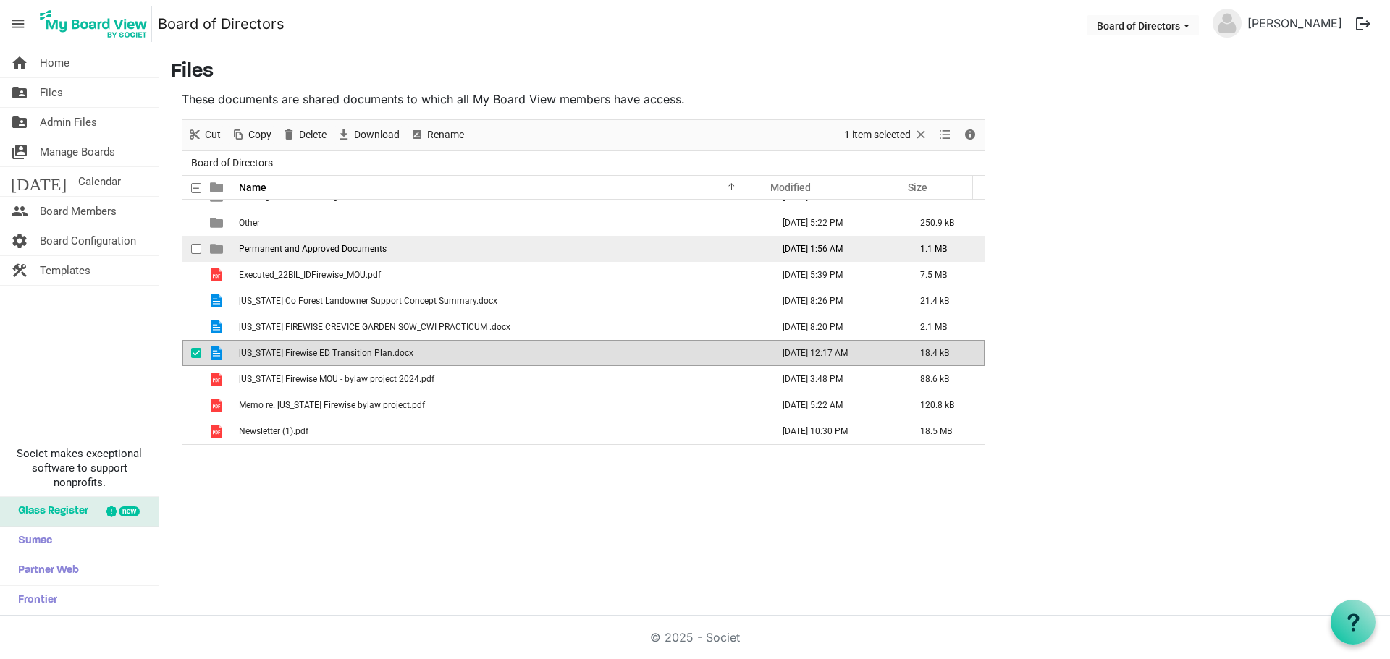
click at [331, 253] on span "Permanent and Approved Documents" at bounding box center [313, 249] width 148 height 10
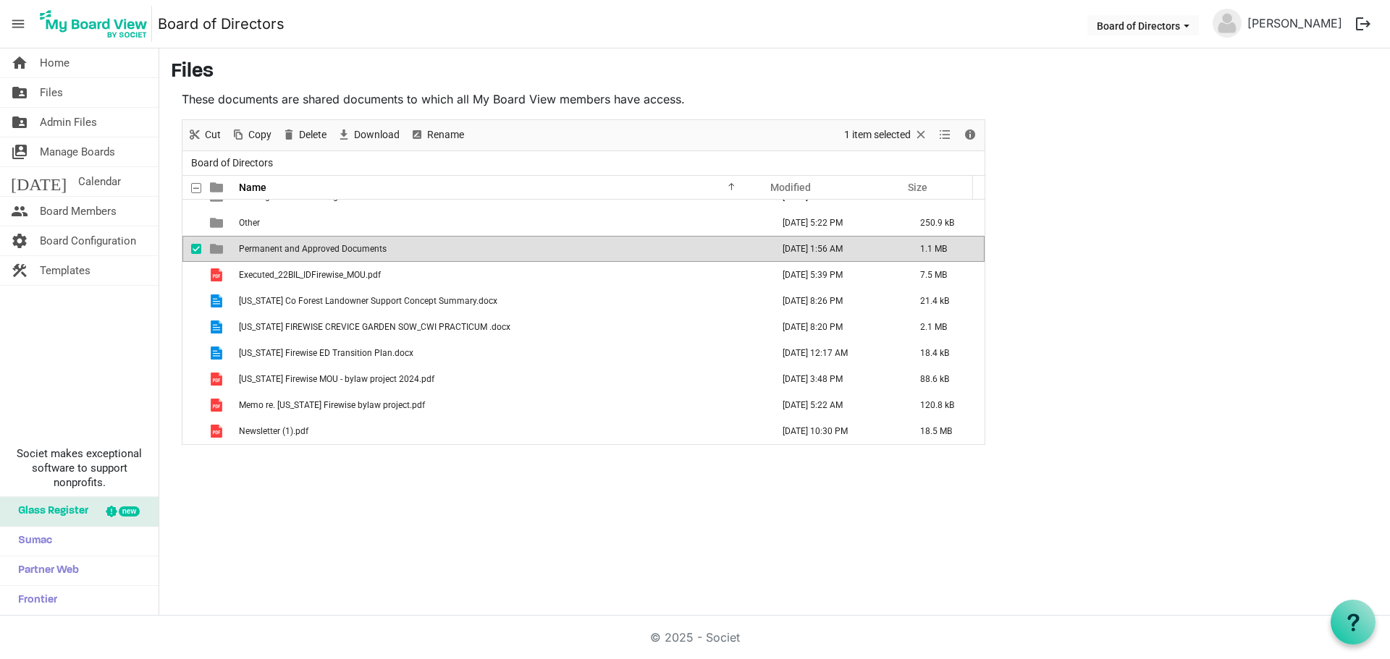
click at [331, 253] on span "Permanent and Approved Documents" at bounding box center [313, 249] width 148 height 10
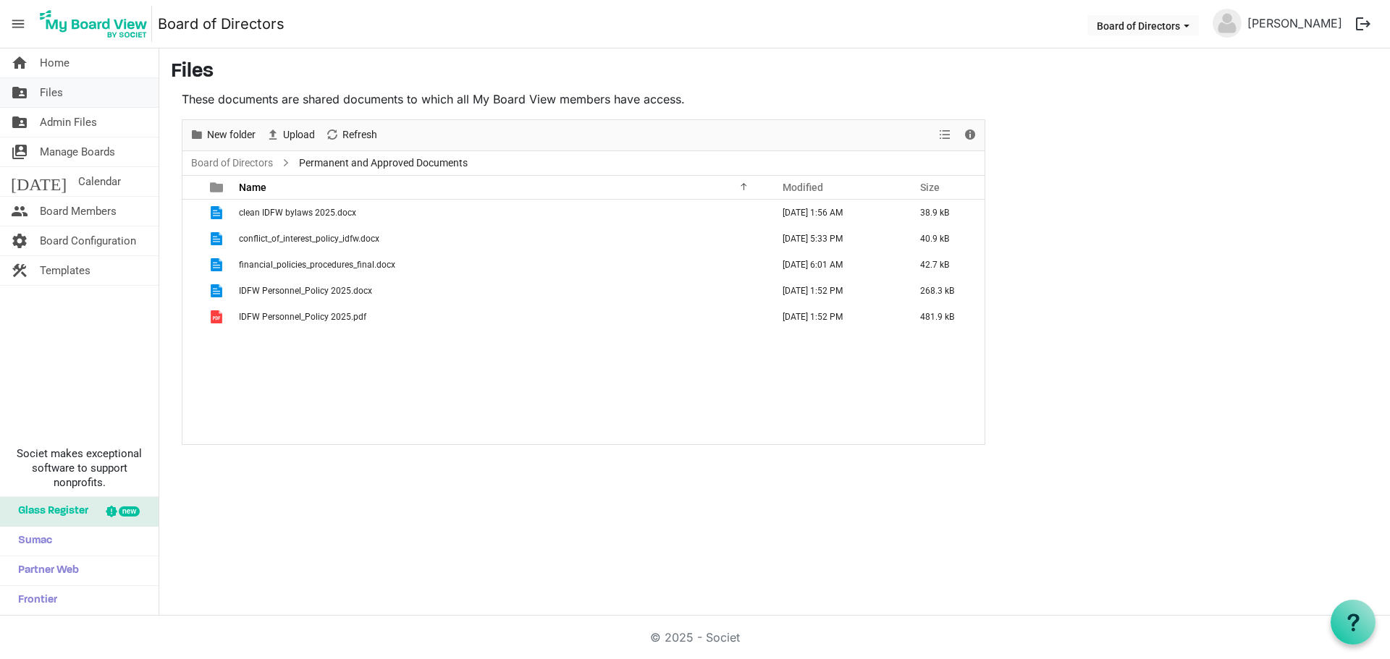
click at [53, 93] on span "Files" at bounding box center [51, 92] width 23 height 29
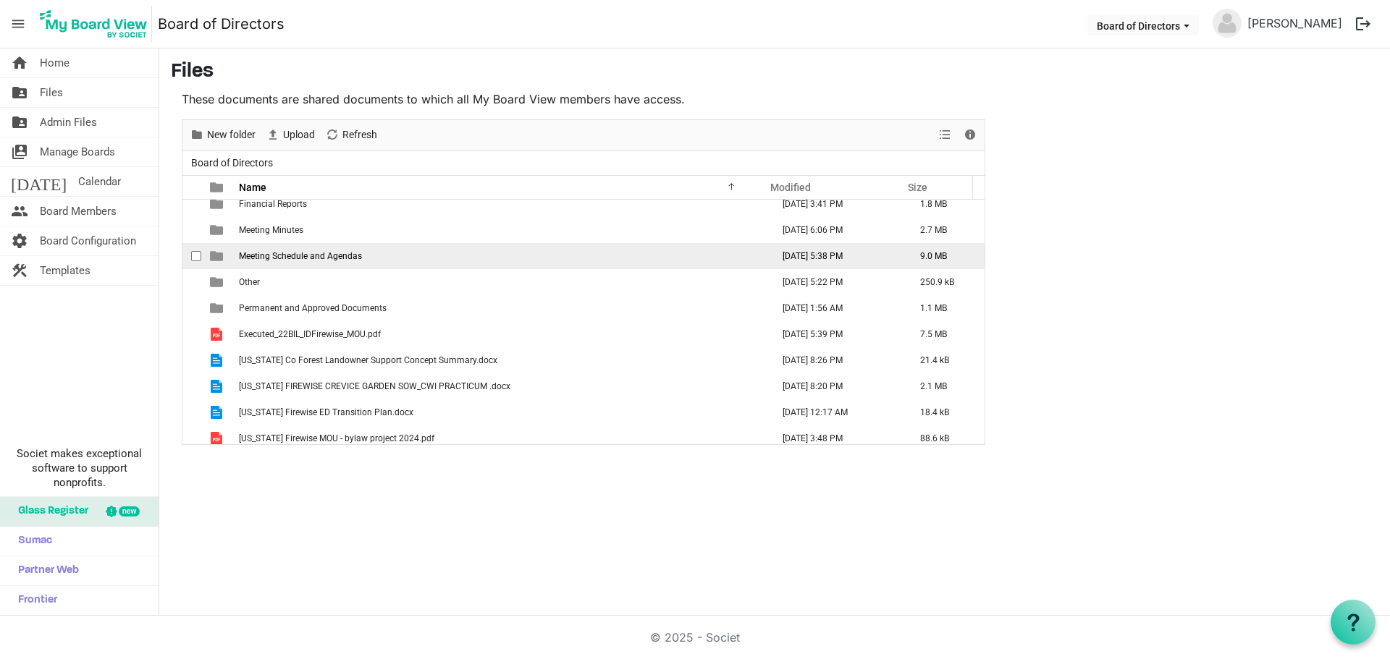
scroll to position [145, 0]
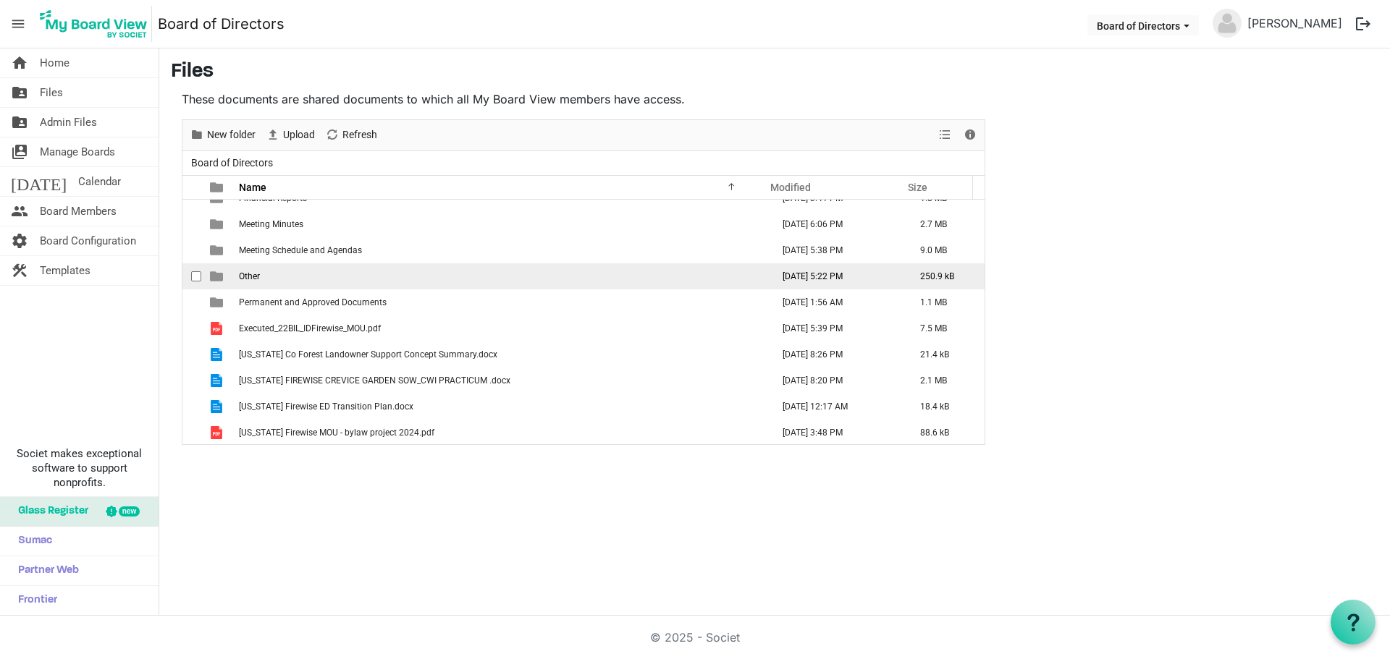
click at [256, 274] on span "Other" at bounding box center [249, 276] width 21 height 10
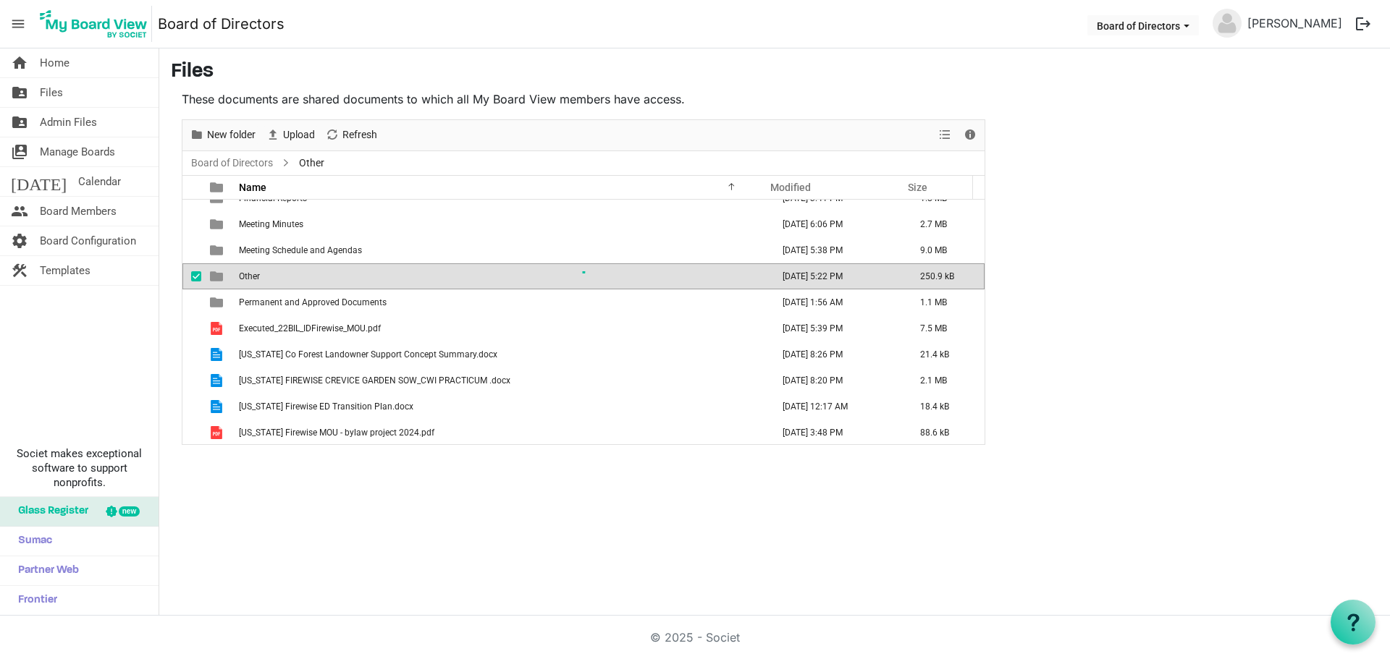
scroll to position [0, 0]
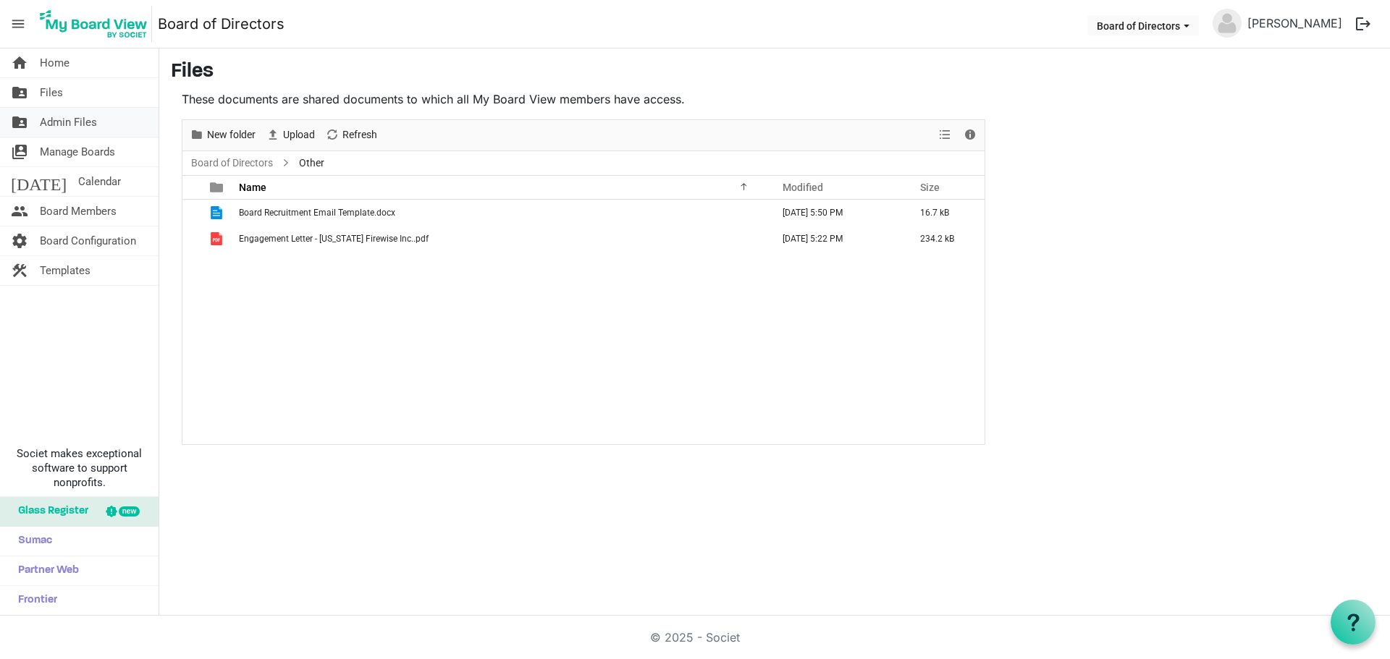
click at [67, 124] on span "Admin Files" at bounding box center [68, 122] width 57 height 29
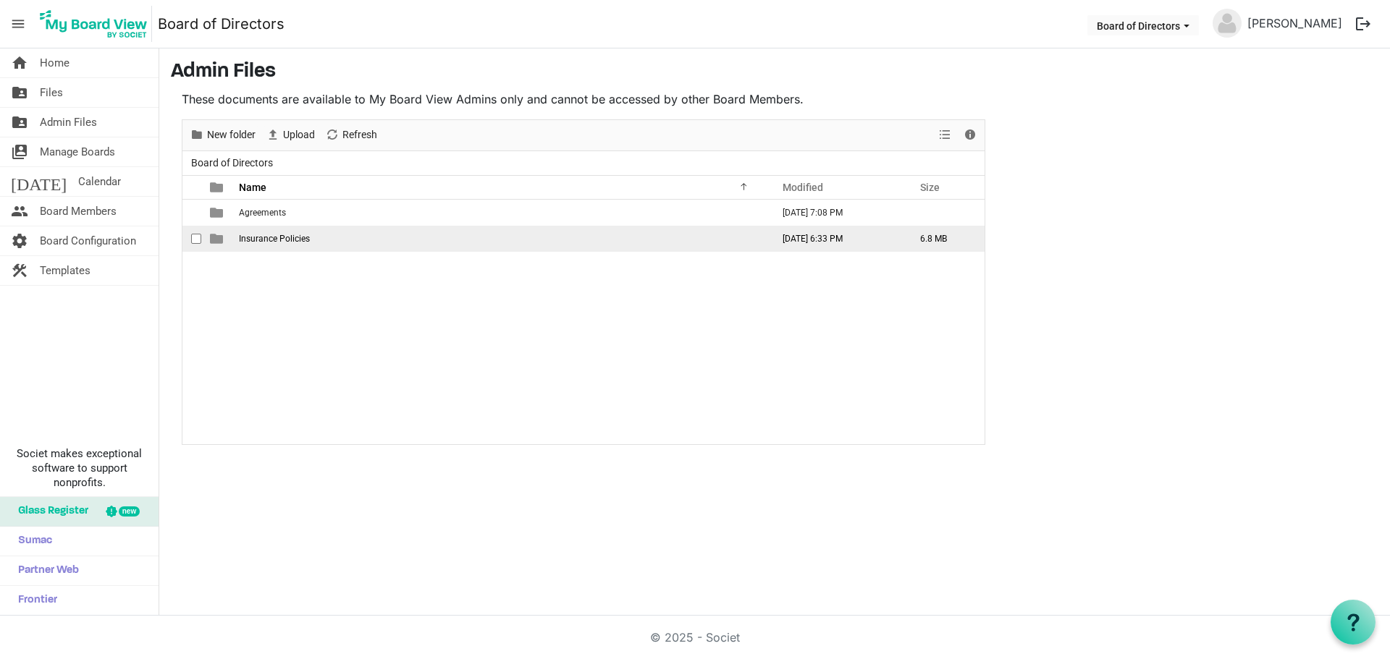
click at [250, 245] on td "Insurance Policies" at bounding box center [500, 239] width 533 height 26
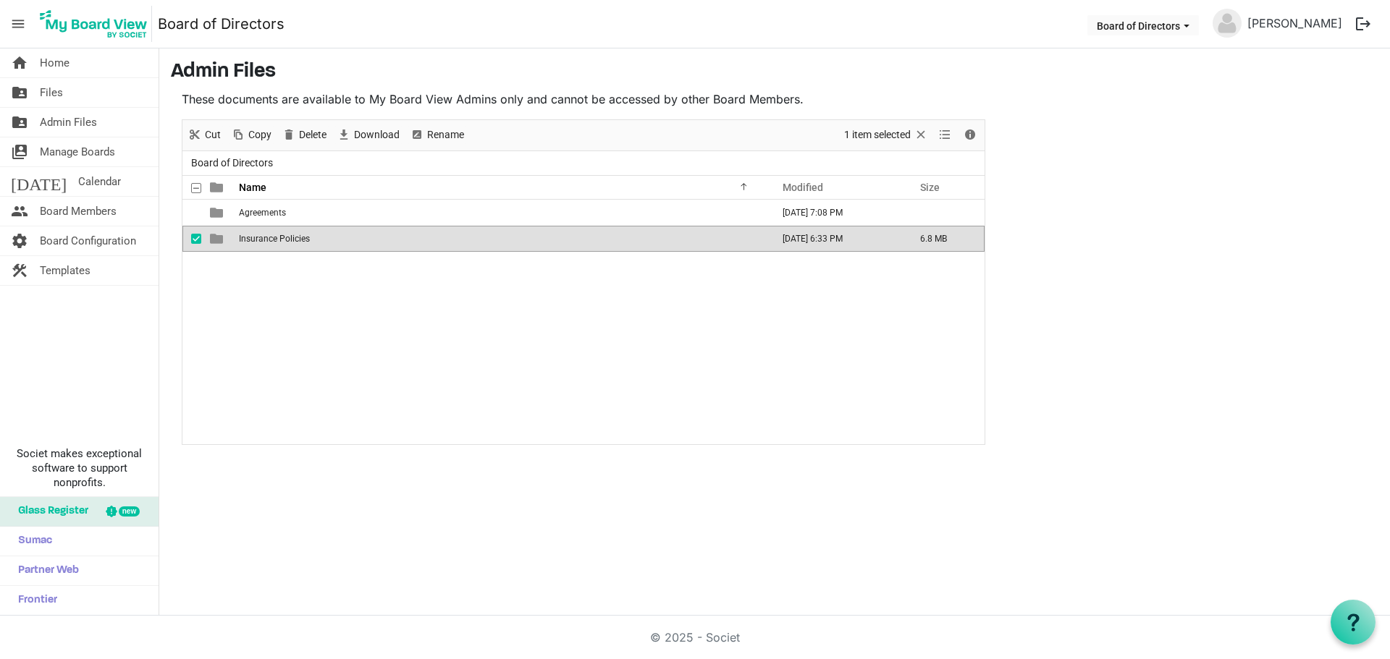
click at [250, 245] on td "Insurance Policies" at bounding box center [500, 239] width 533 height 26
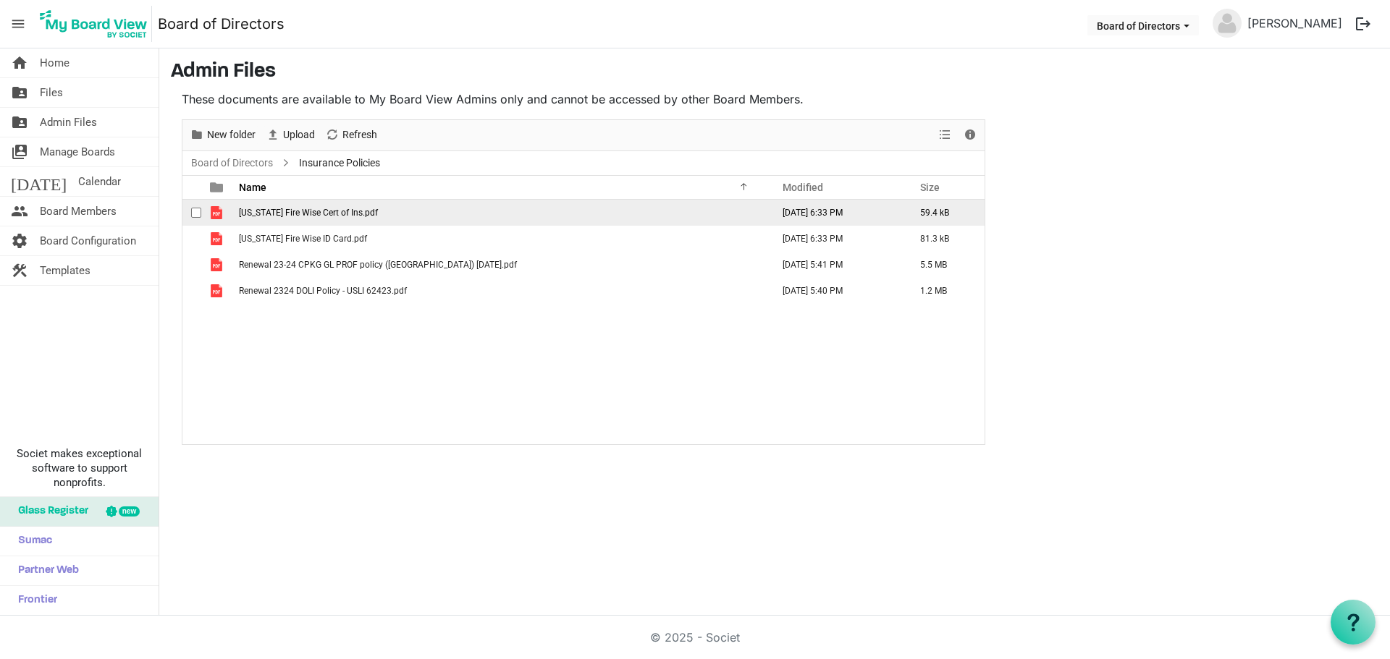
click at [292, 214] on span "[US_STATE] Fire Wise Cert of Ins.pdf" at bounding box center [308, 213] width 139 height 10
click at [292, 214] on span "Idaho Fire Wise Cert of Ins.pdf" at bounding box center [308, 213] width 139 height 10
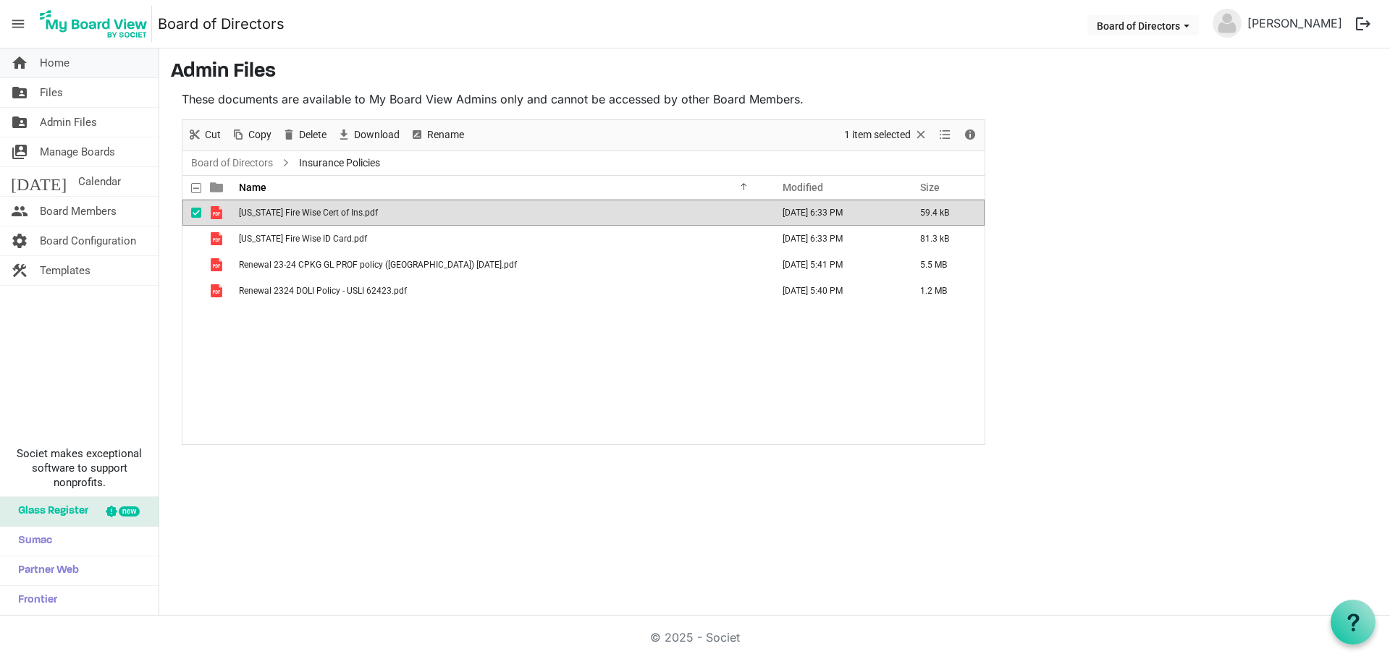
click at [61, 59] on span "Home" at bounding box center [55, 62] width 30 height 29
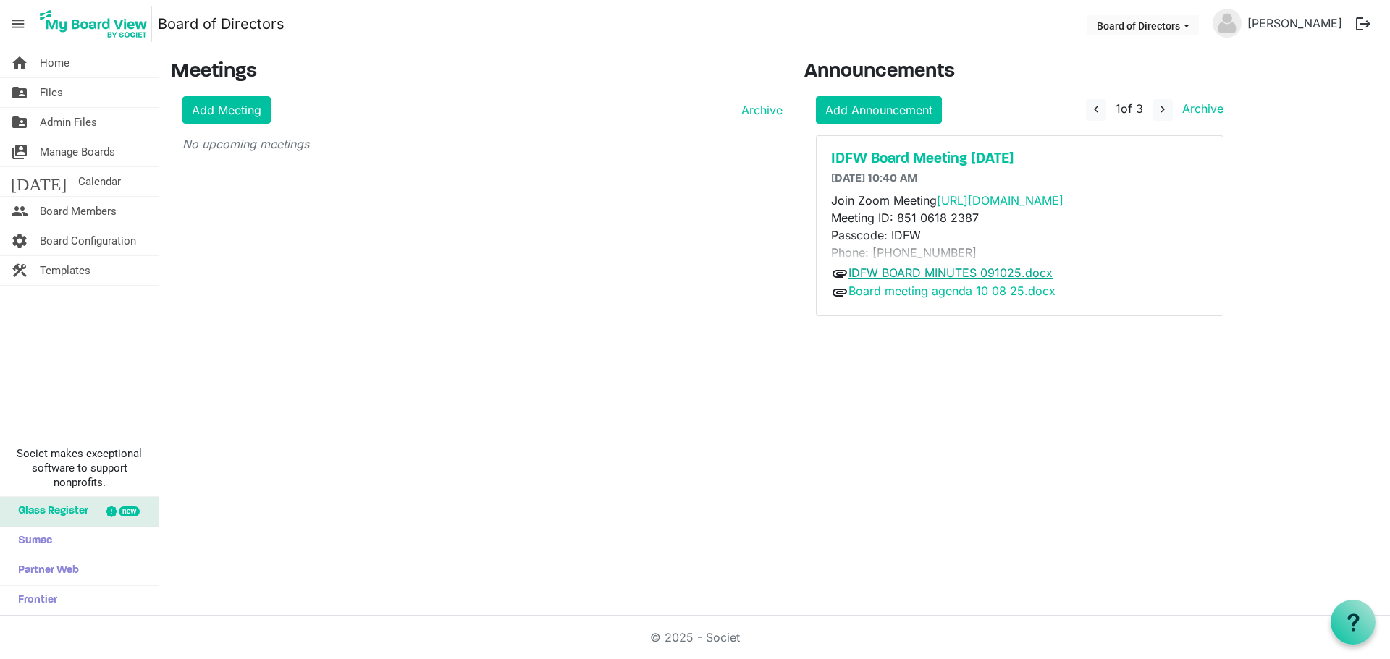
click at [946, 271] on link "IDFW BOARD MINUTES 091025.docx" at bounding box center [950, 273] width 204 height 14
